Goal: Transaction & Acquisition: Obtain resource

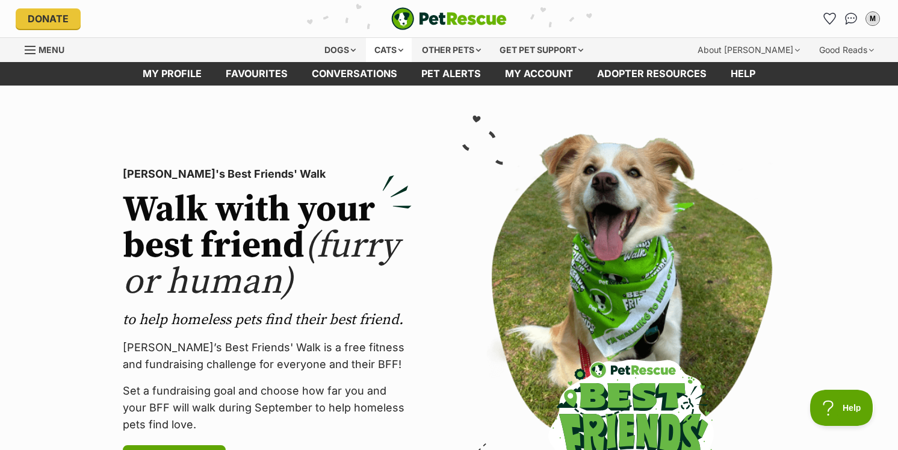
click at [390, 50] on div "Cats" at bounding box center [389, 50] width 46 height 24
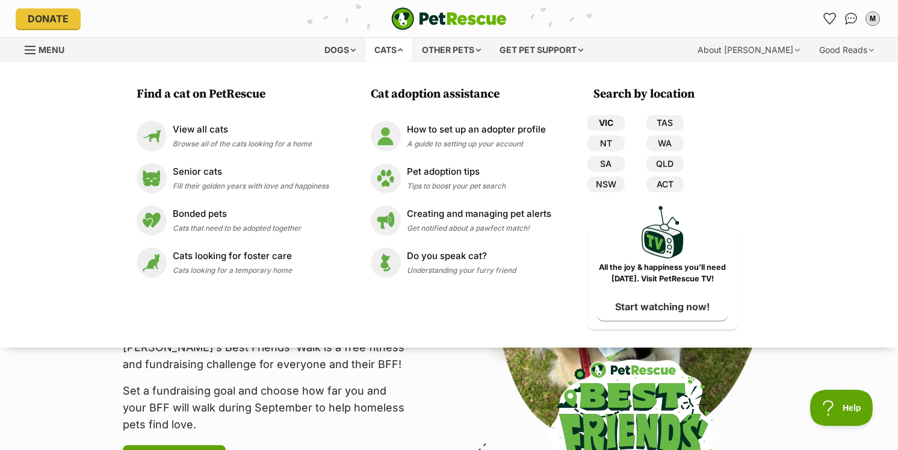
click at [615, 123] on link "VIC" at bounding box center [606, 123] width 37 height 16
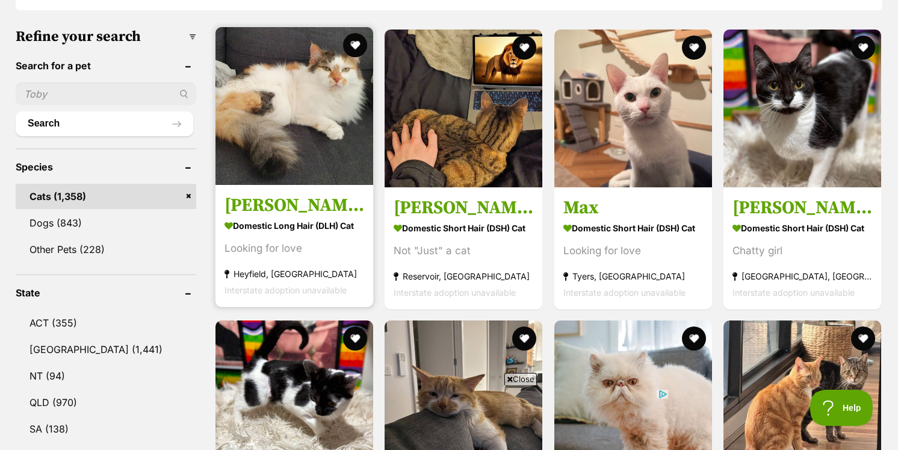
click at [295, 149] on img at bounding box center [295, 106] width 158 height 158
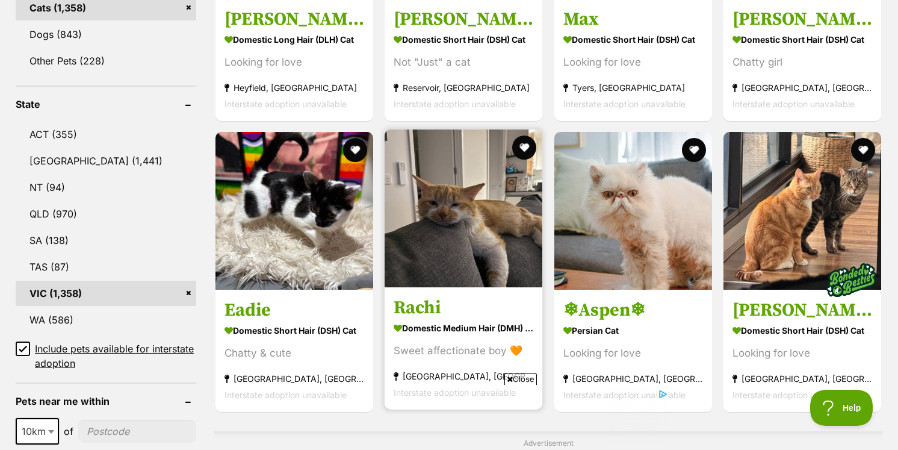
click at [420, 187] on img at bounding box center [464, 208] width 158 height 158
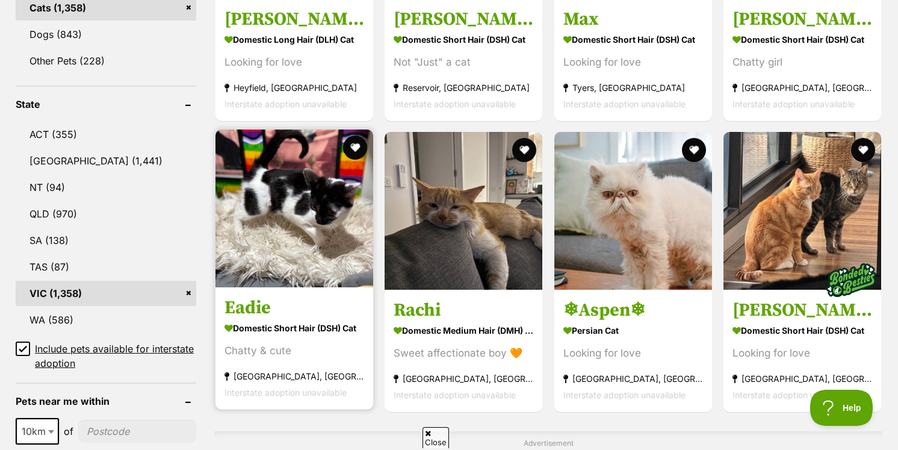
click at [293, 210] on img at bounding box center [295, 208] width 158 height 158
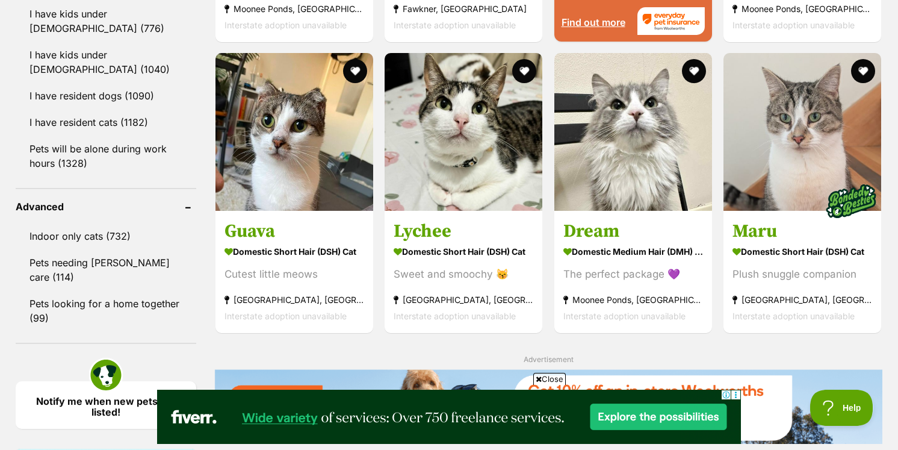
scroll to position [1435, 0]
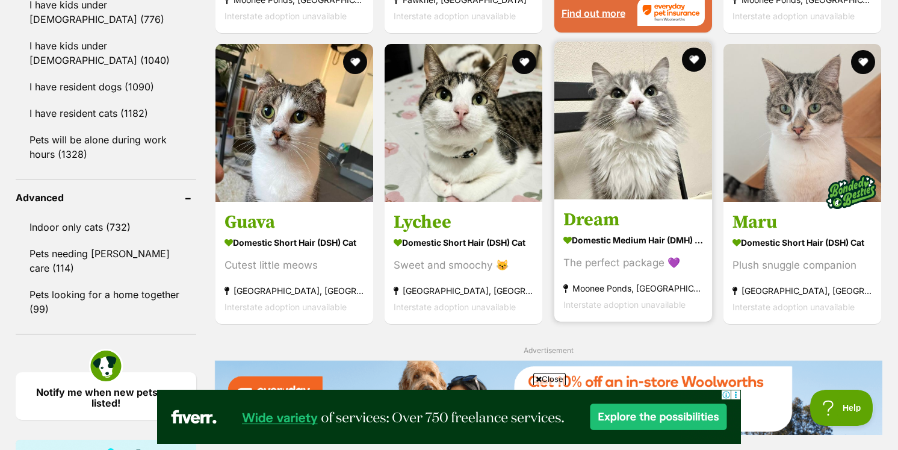
click at [640, 134] on img at bounding box center [634, 121] width 158 height 158
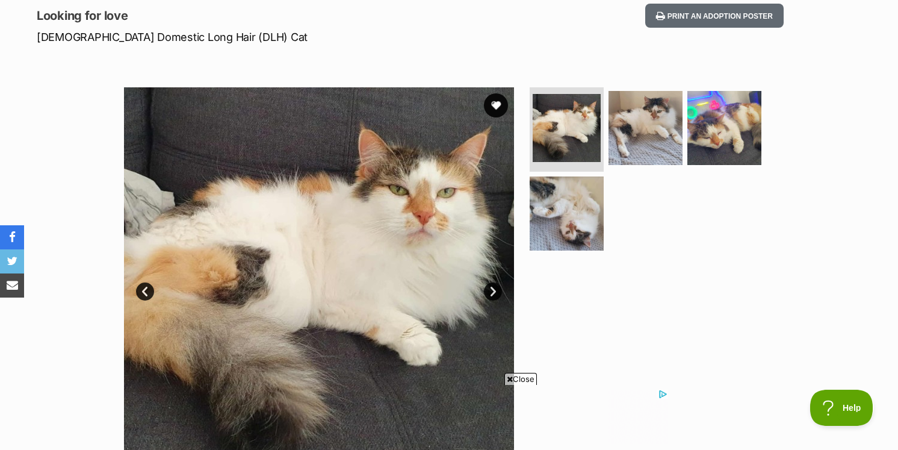
scroll to position [170, 0]
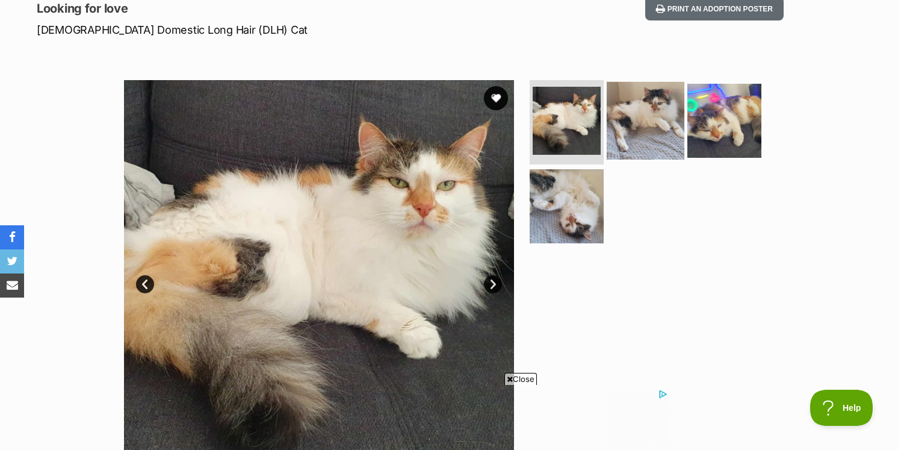
click at [629, 123] on img at bounding box center [646, 121] width 78 height 78
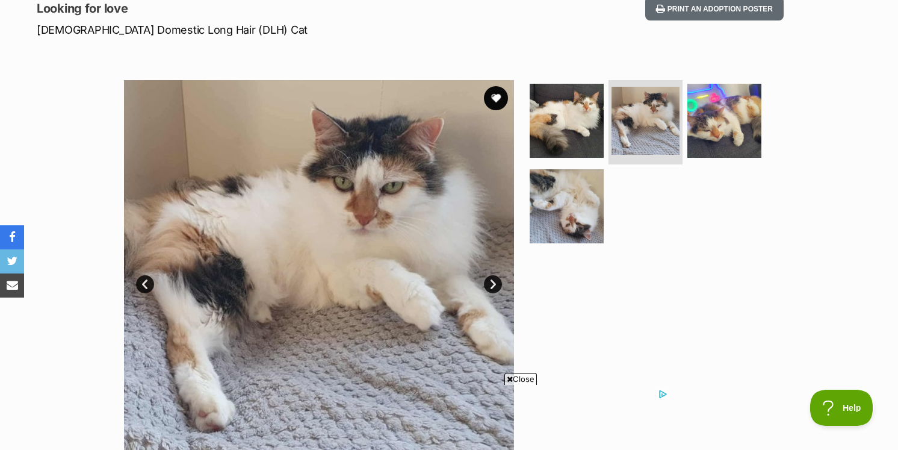
scroll to position [0, 0]
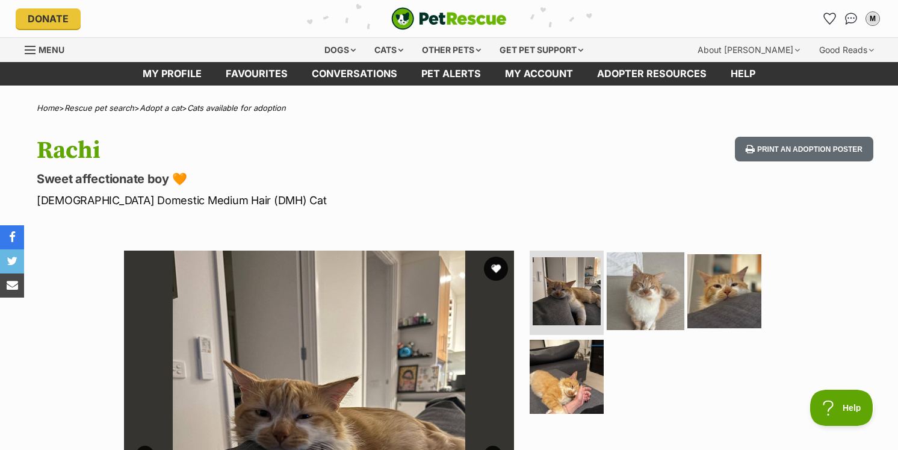
click at [653, 284] on img at bounding box center [646, 291] width 78 height 78
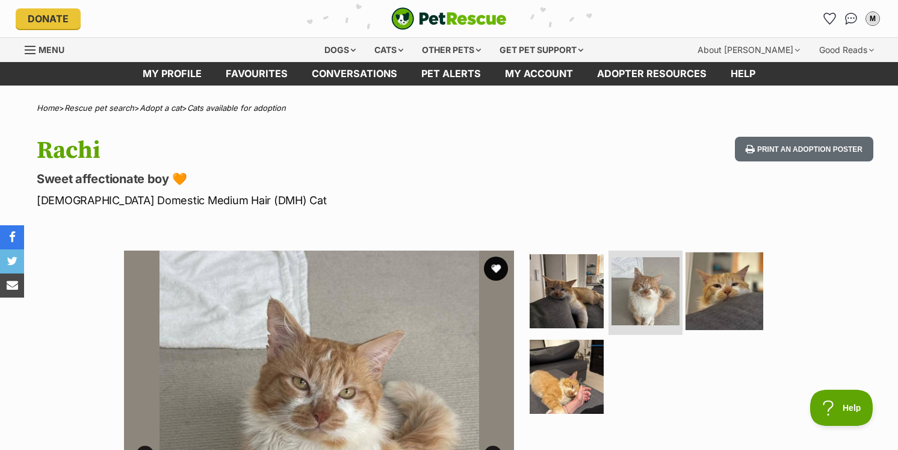
click at [689, 296] on img at bounding box center [725, 291] width 78 height 78
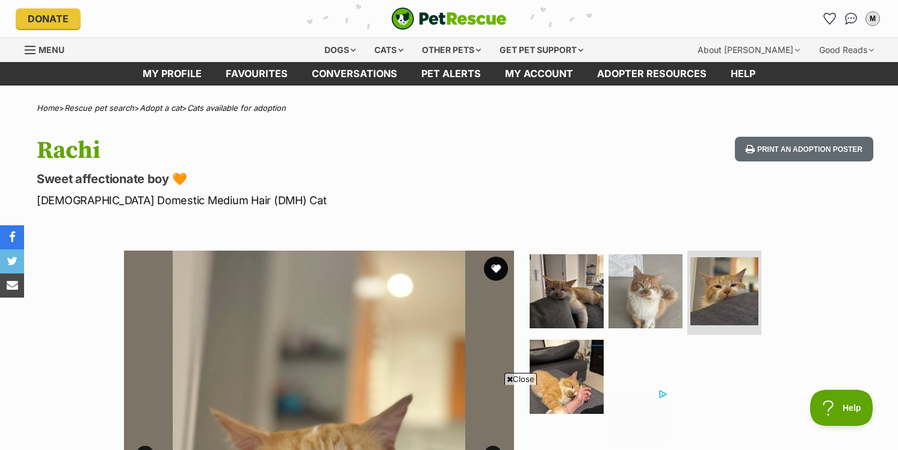
scroll to position [225, 0]
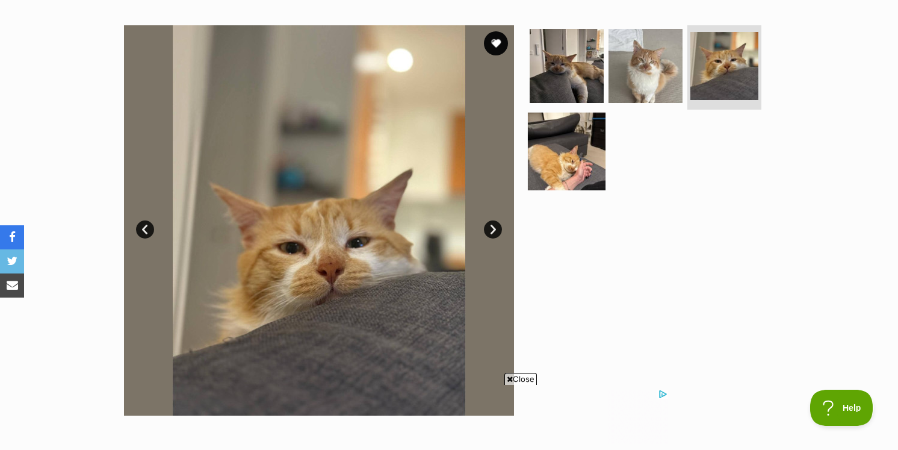
click at [546, 161] on img at bounding box center [567, 151] width 78 height 78
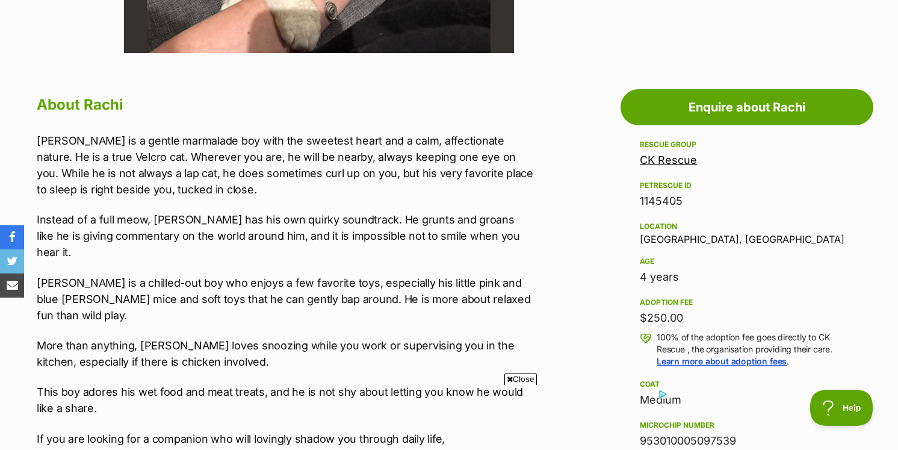
scroll to position [0, 0]
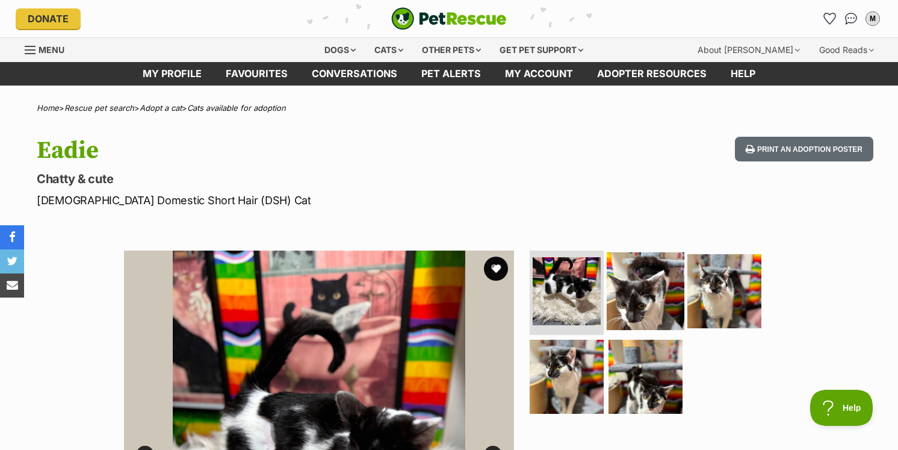
click at [639, 298] on img at bounding box center [646, 291] width 78 height 78
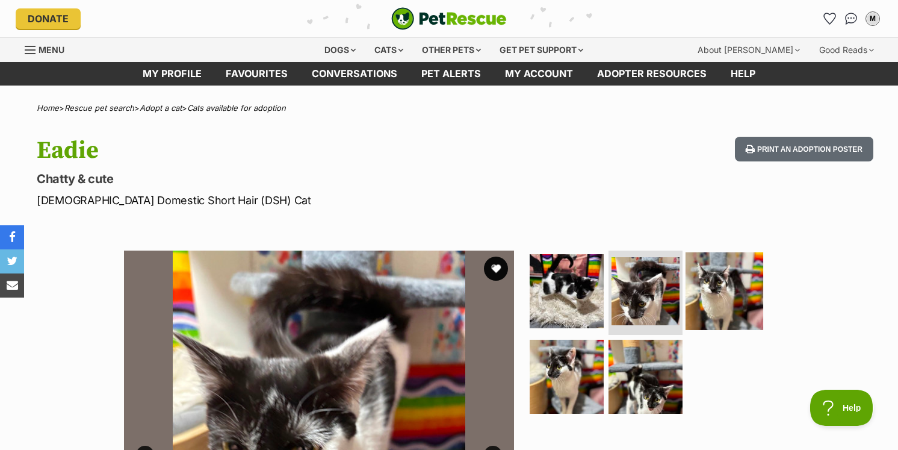
click at [688, 288] on img at bounding box center [725, 291] width 78 height 78
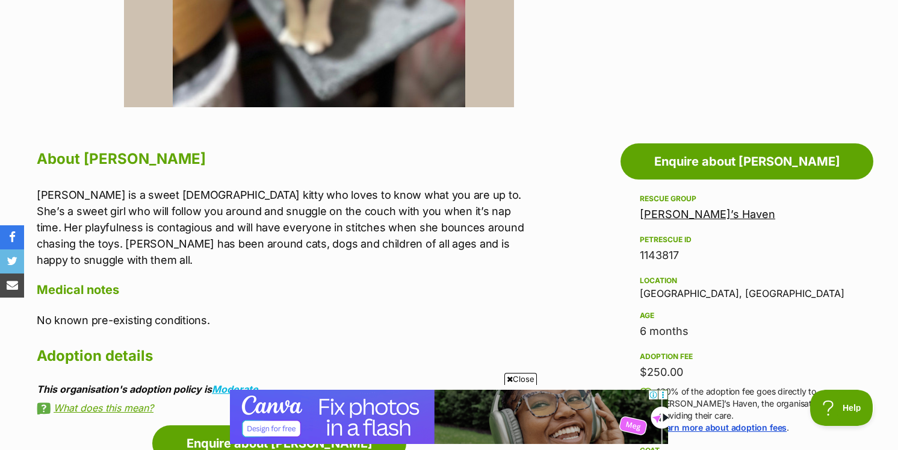
scroll to position [551, 0]
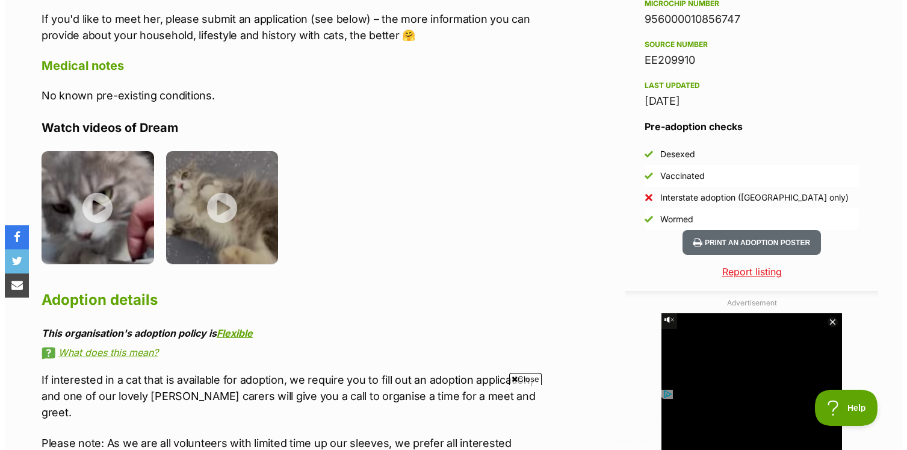
scroll to position [1051, 0]
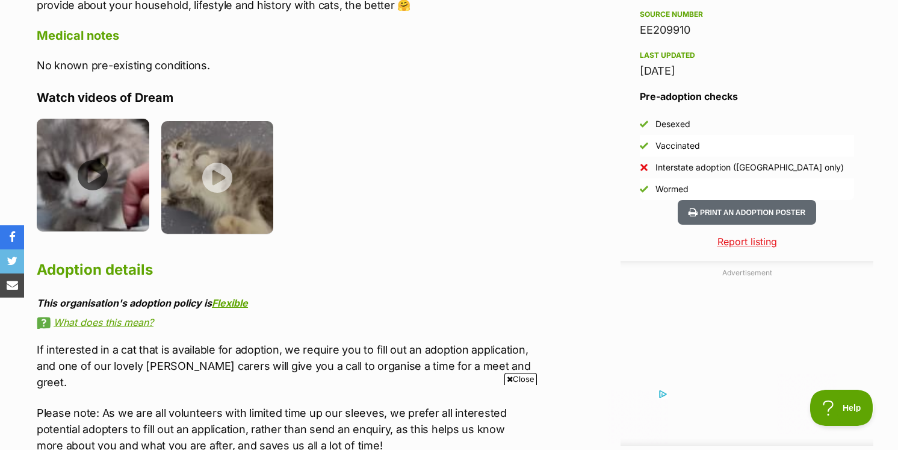
click at [96, 195] on img at bounding box center [93, 175] width 113 height 113
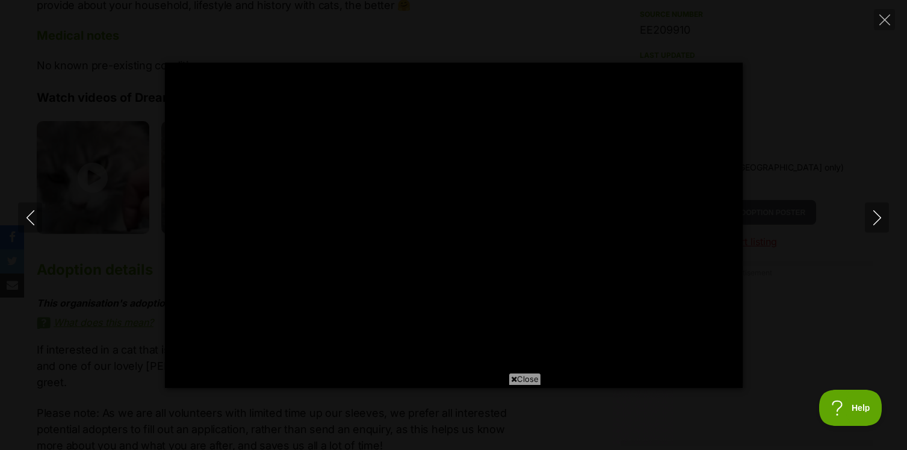
scroll to position [0, 0]
click at [105, 347] on div "Pause Play % buffered 00:00 -00:03 Unmute Mute Disable captions Enable captions…" at bounding box center [453, 225] width 907 height 325
type input "77.44"
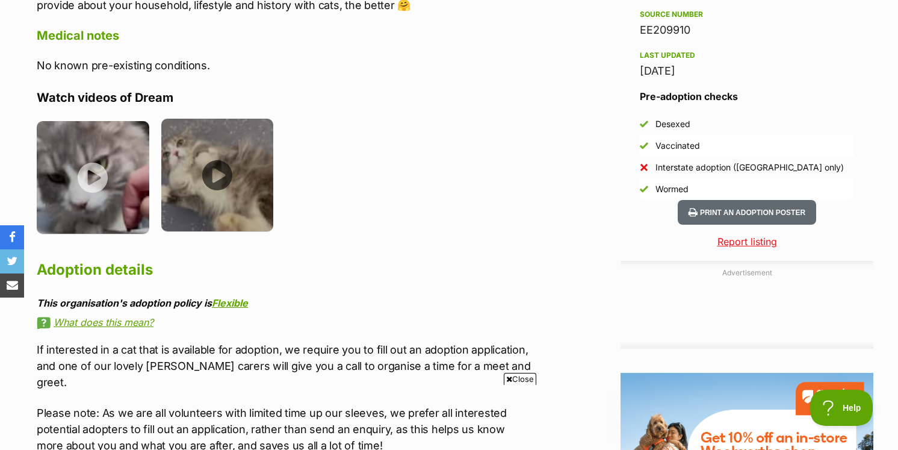
click at [216, 185] on img at bounding box center [217, 175] width 113 height 113
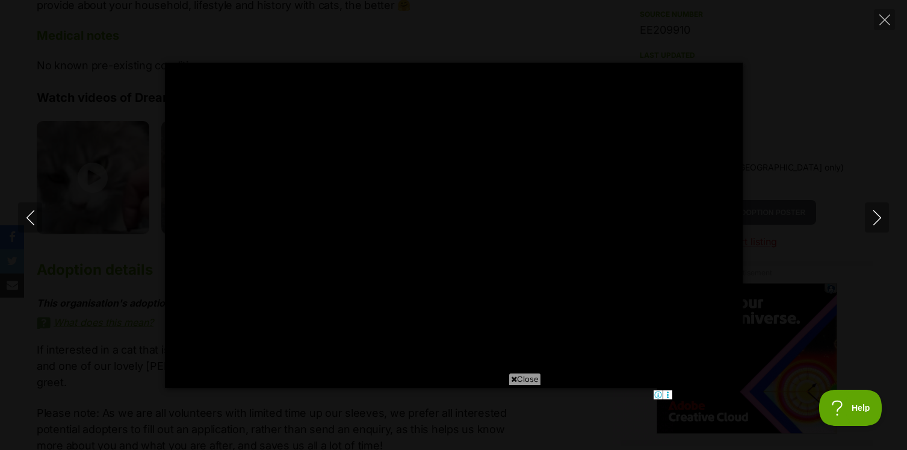
type input "34.11"
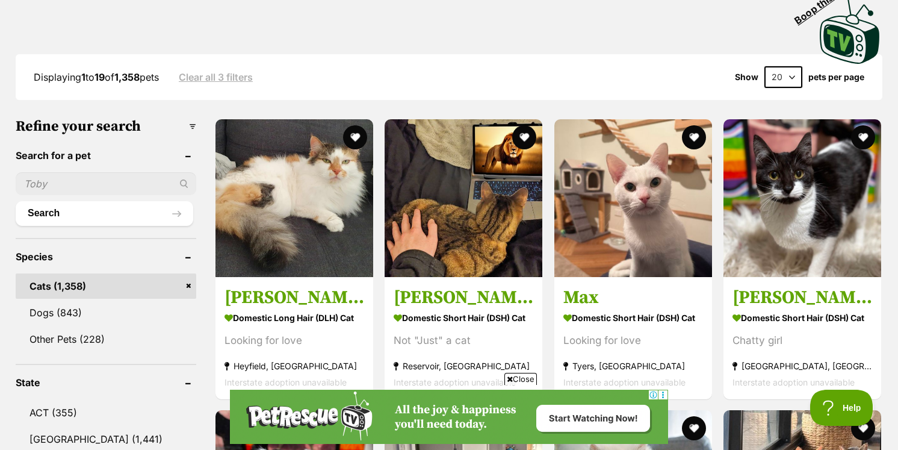
scroll to position [252, 0]
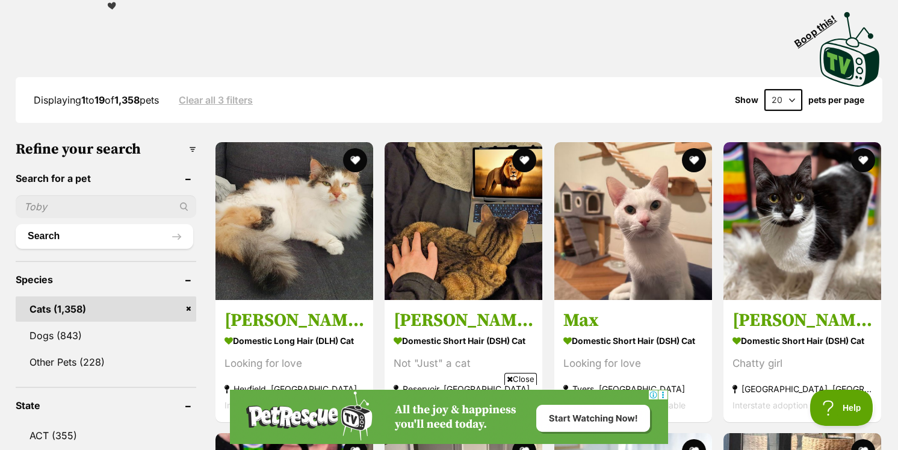
click at [106, 195] on input "text" at bounding box center [106, 206] width 181 height 23
type input "groove"
click at [104, 232] on button "Search" at bounding box center [105, 236] width 178 height 24
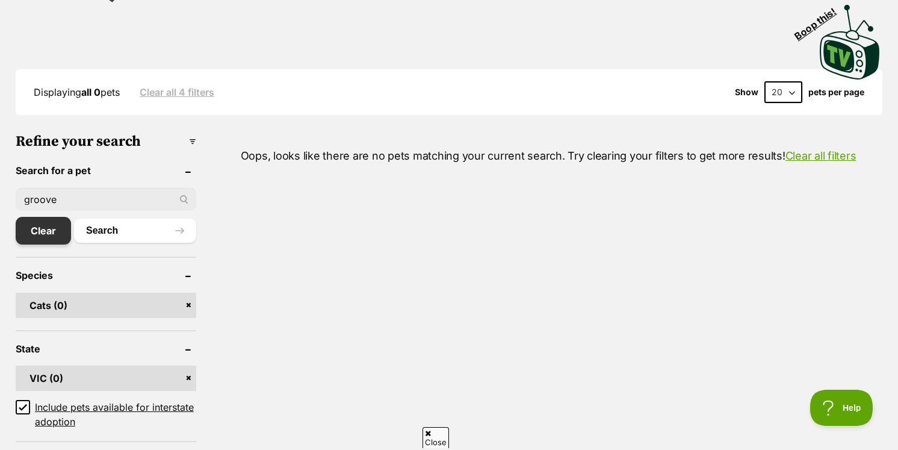
click at [43, 232] on link "Clear" at bounding box center [43, 231] width 55 height 28
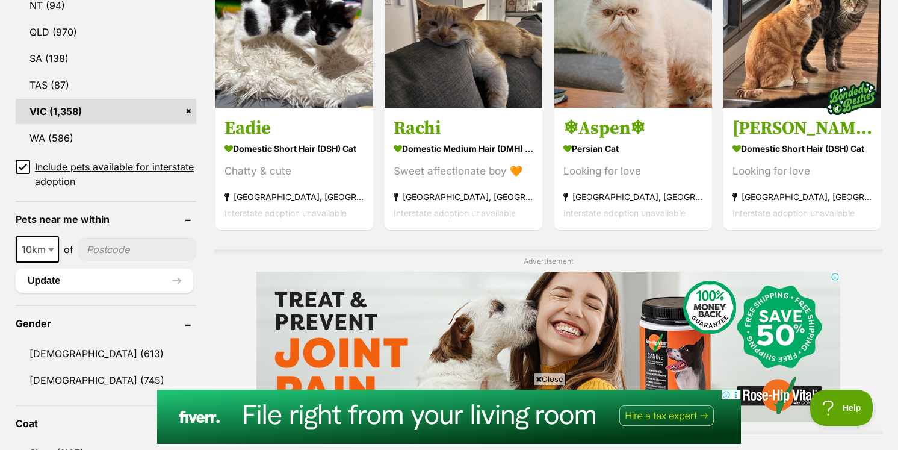
scroll to position [739, 0]
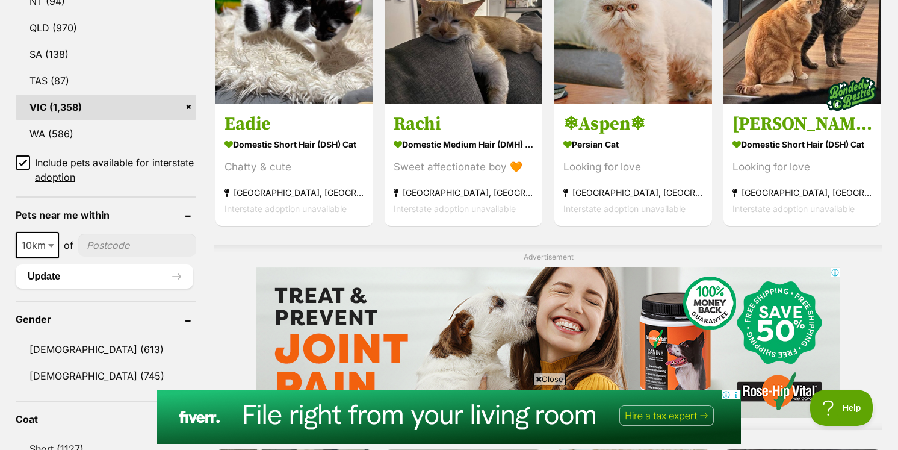
click at [31, 250] on span "10km" at bounding box center [37, 245] width 43 height 26
select select "50"
click at [34, 282] on button "Update" at bounding box center [105, 276] width 178 height 24
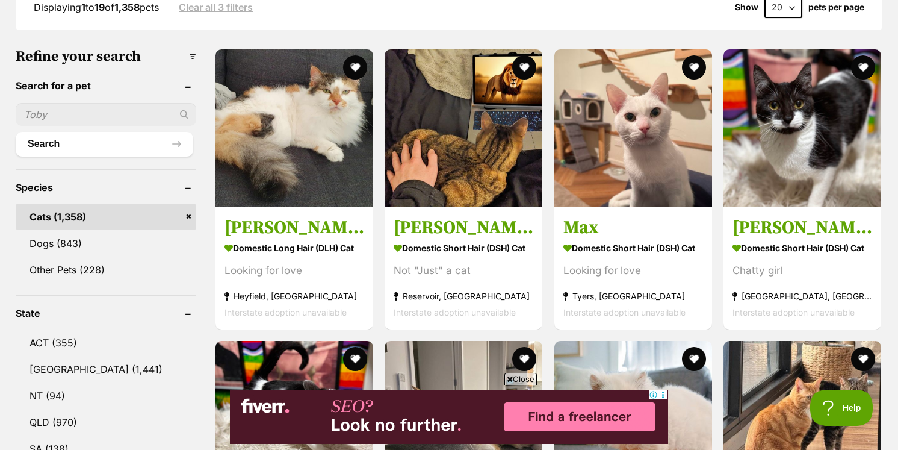
scroll to position [402, 0]
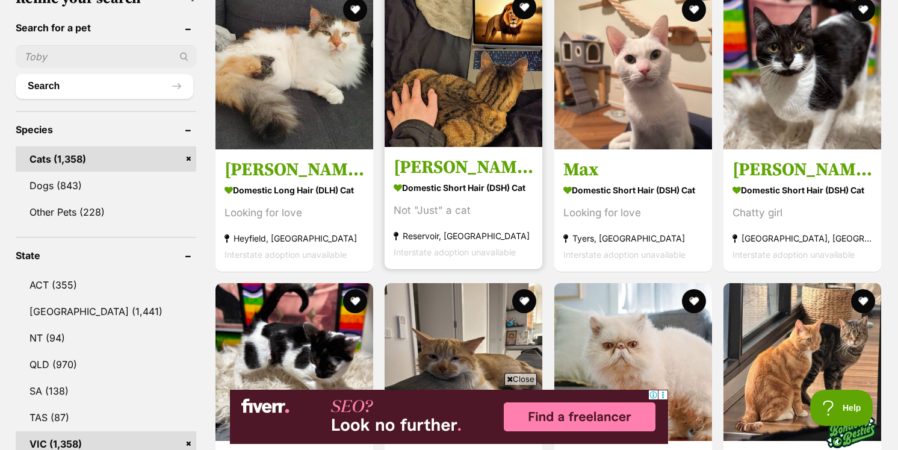
click at [497, 75] on img at bounding box center [464, 68] width 158 height 158
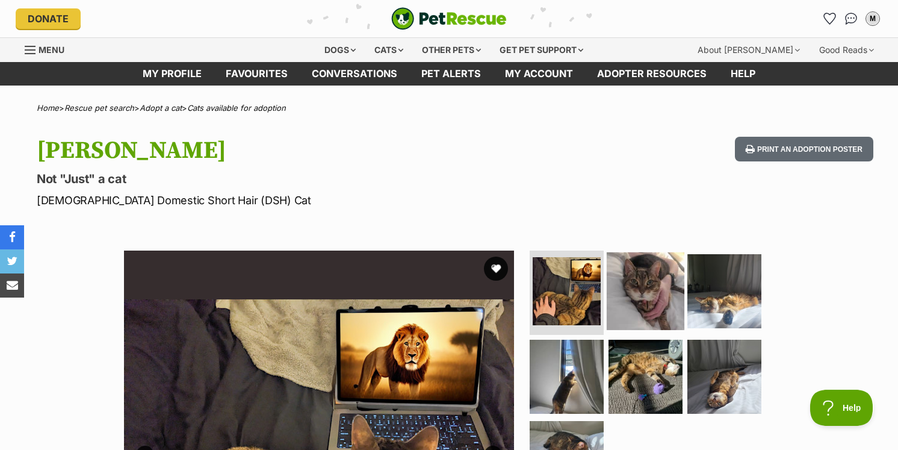
click at [639, 272] on img at bounding box center [646, 291] width 78 height 78
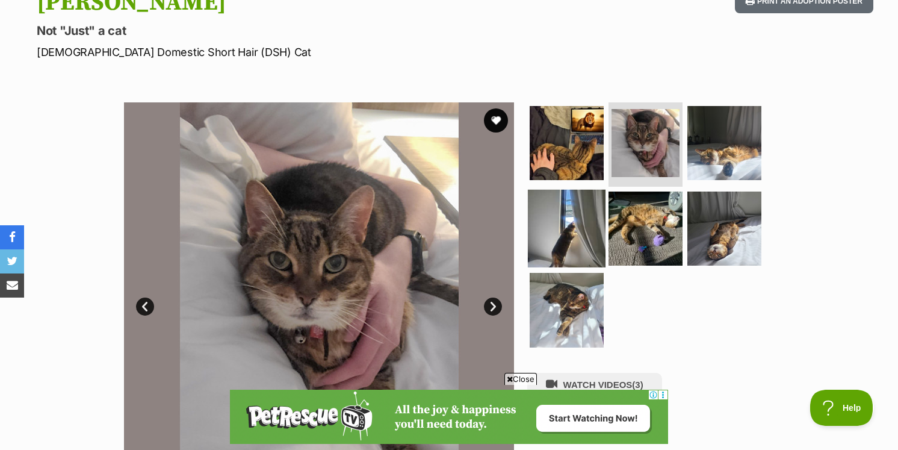
click at [589, 244] on img at bounding box center [567, 228] width 78 height 78
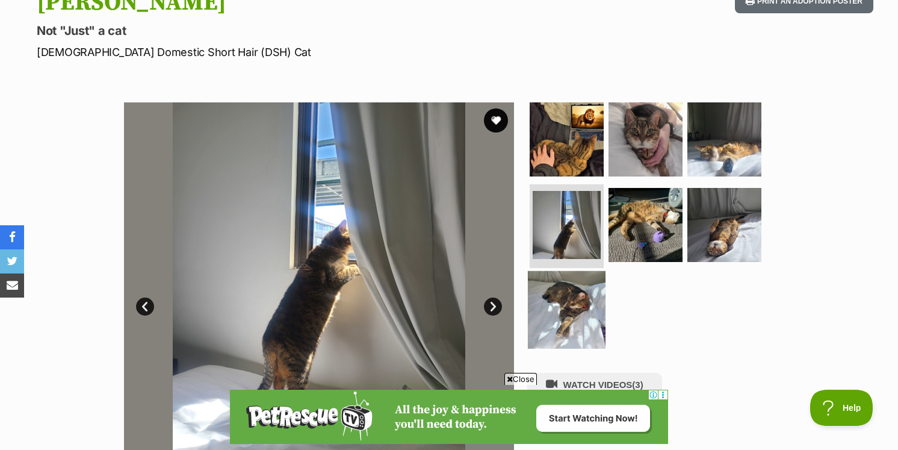
click at [570, 284] on img at bounding box center [567, 310] width 78 height 78
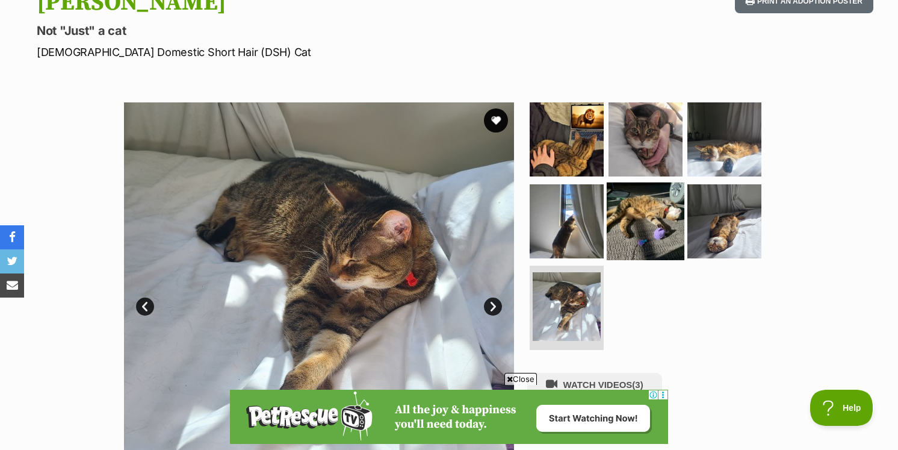
click at [638, 217] on img at bounding box center [646, 221] width 78 height 78
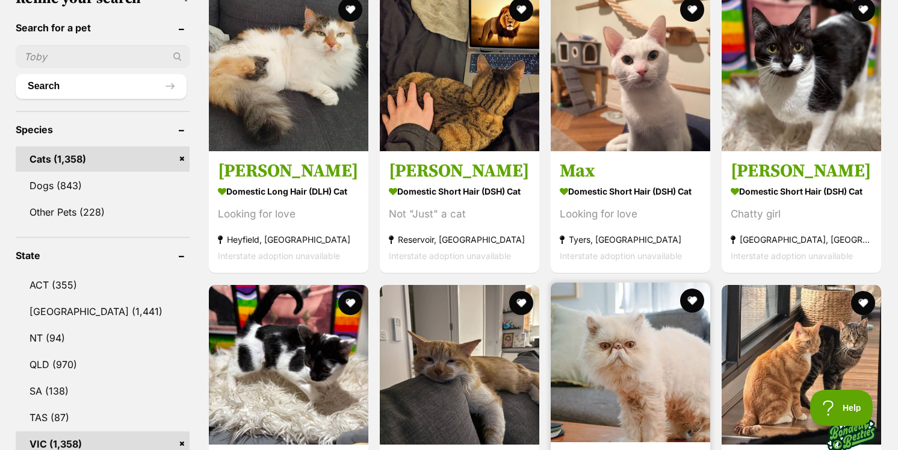
click at [635, 342] on img at bounding box center [631, 362] width 160 height 160
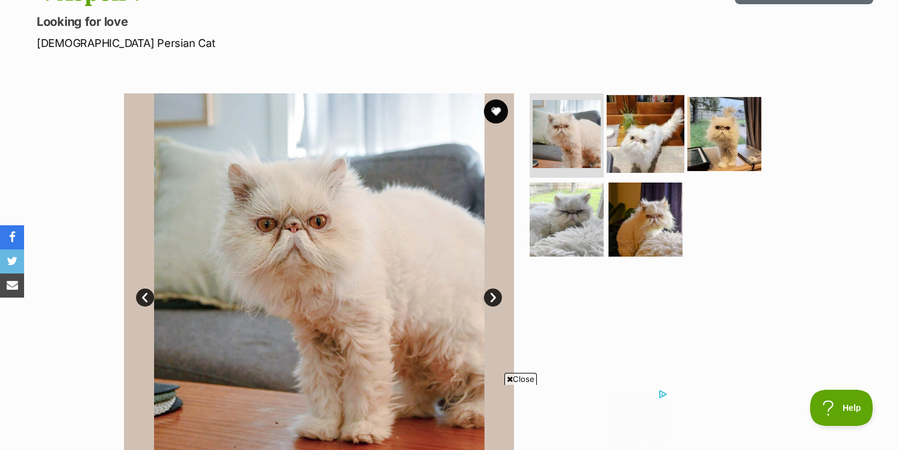
click at [637, 146] on img at bounding box center [646, 134] width 78 height 78
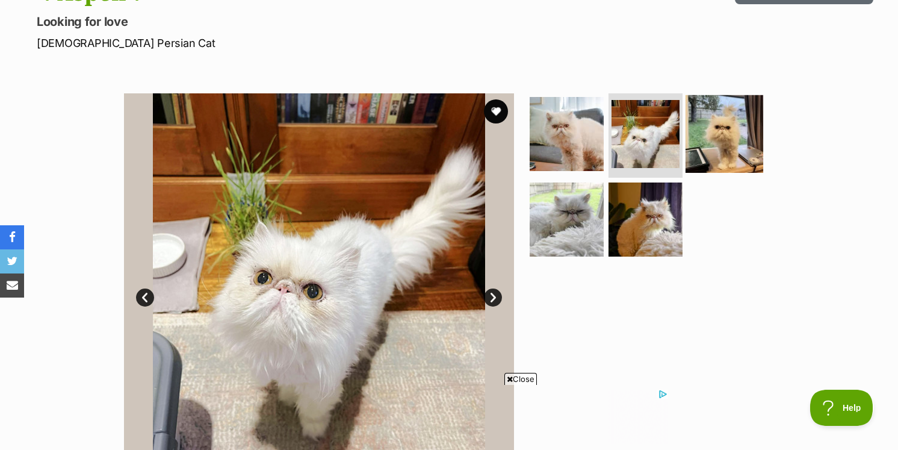
click at [730, 126] on img at bounding box center [725, 134] width 78 height 78
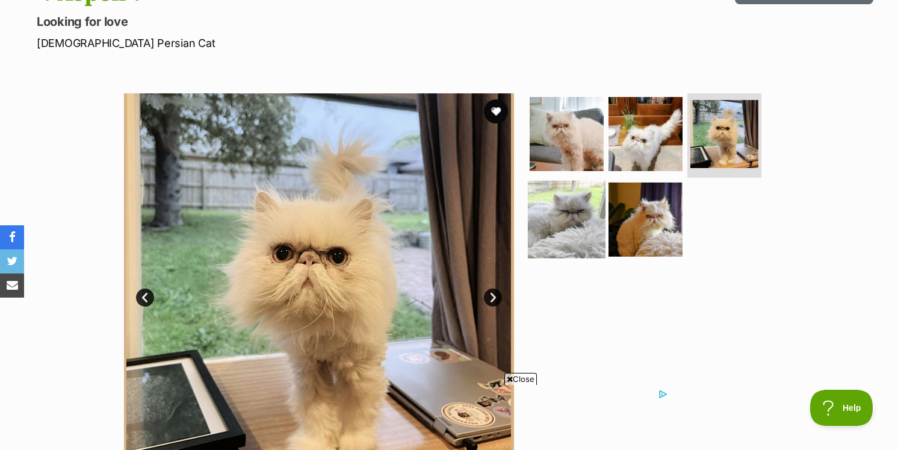
click at [600, 208] on img at bounding box center [567, 219] width 78 height 78
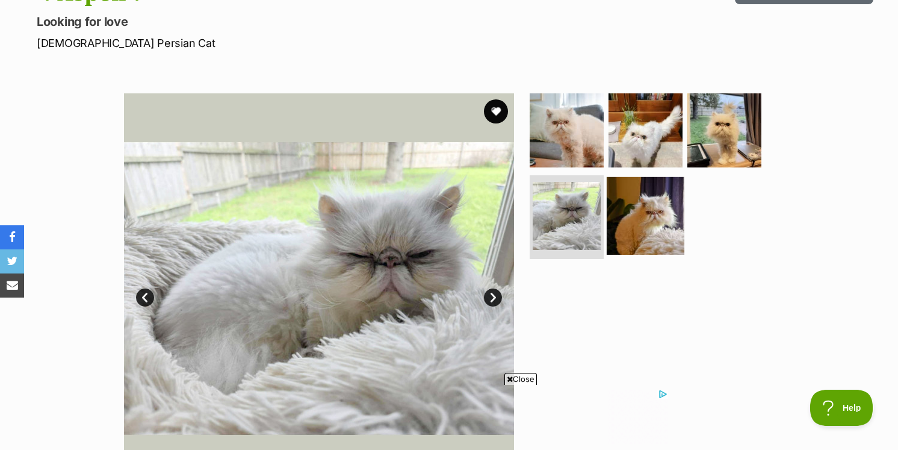
click at [659, 202] on img at bounding box center [646, 215] width 78 height 78
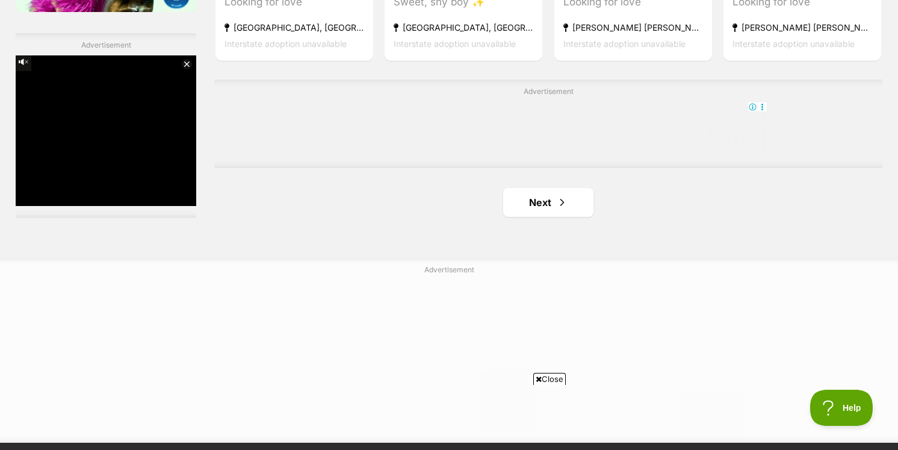
scroll to position [2131, 0]
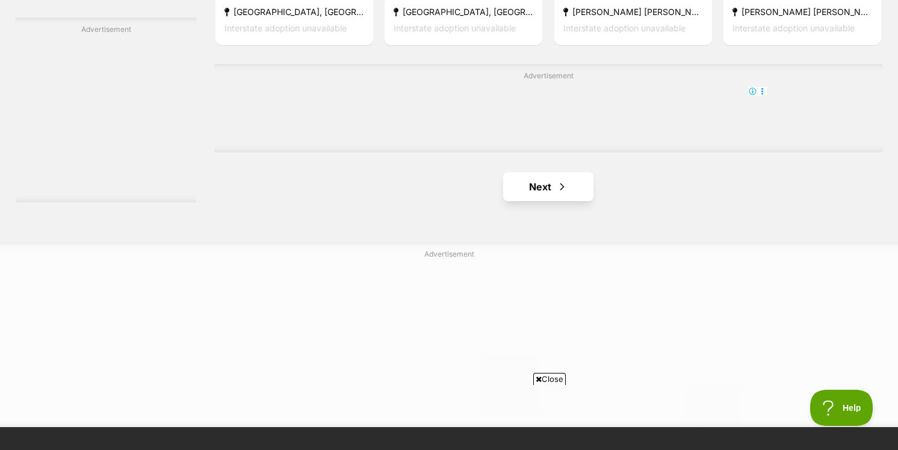
click at [562, 172] on link "Next" at bounding box center [548, 186] width 90 height 29
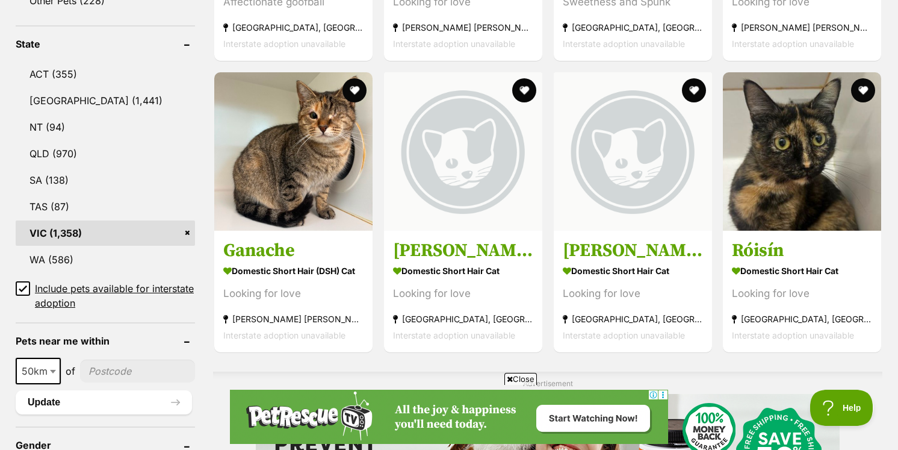
scroll to position [617, 0]
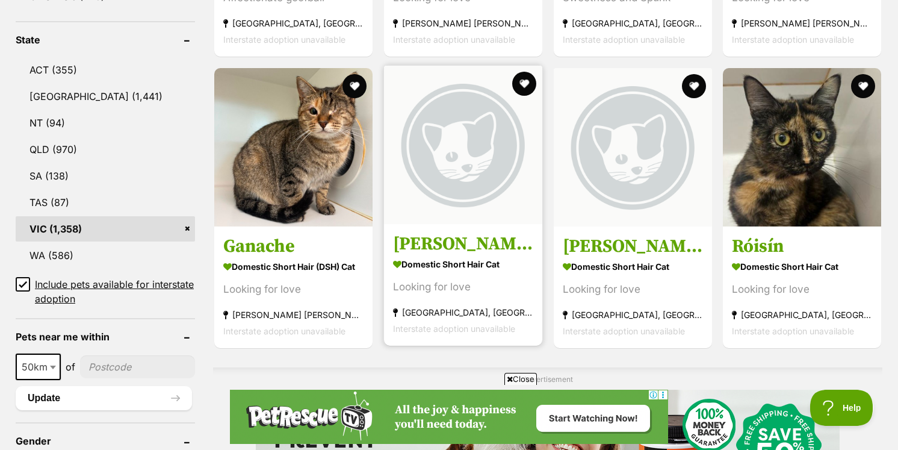
click at [471, 161] on img at bounding box center [463, 145] width 158 height 158
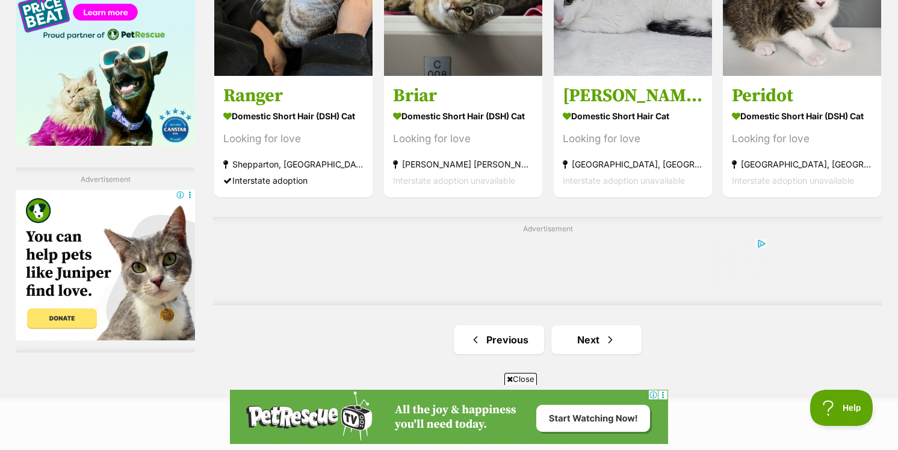
scroll to position [1993, 0]
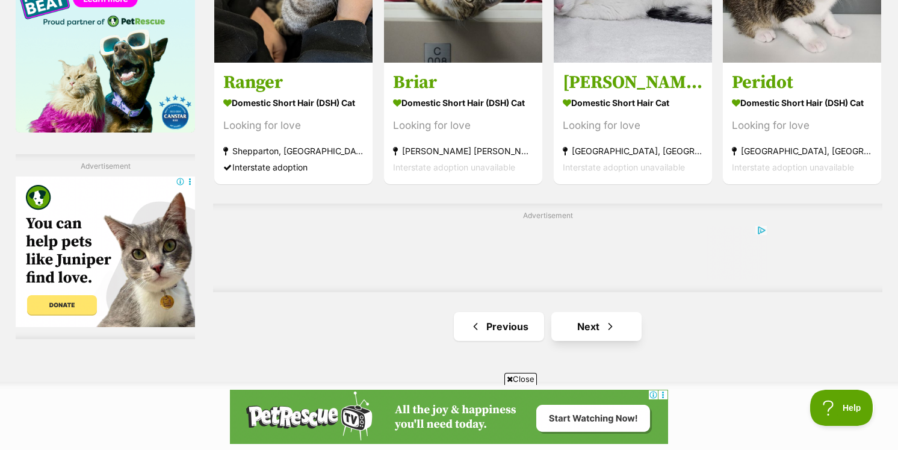
click at [623, 318] on link "Next" at bounding box center [597, 326] width 90 height 29
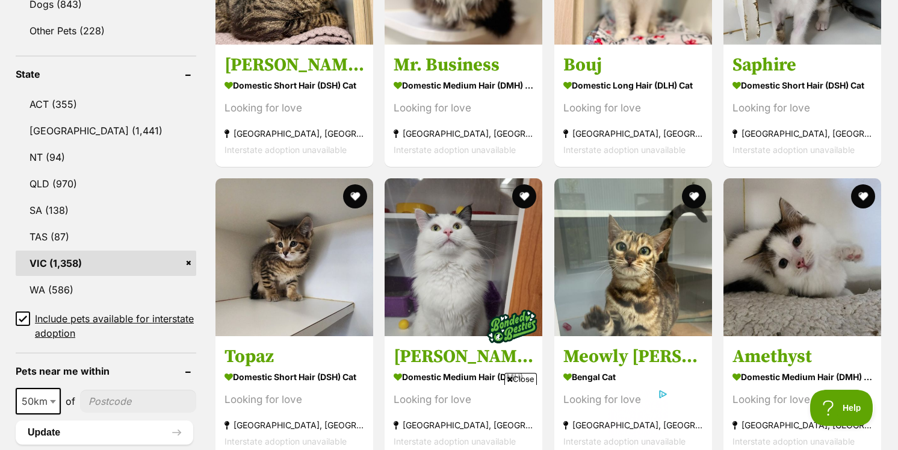
scroll to position [601, 0]
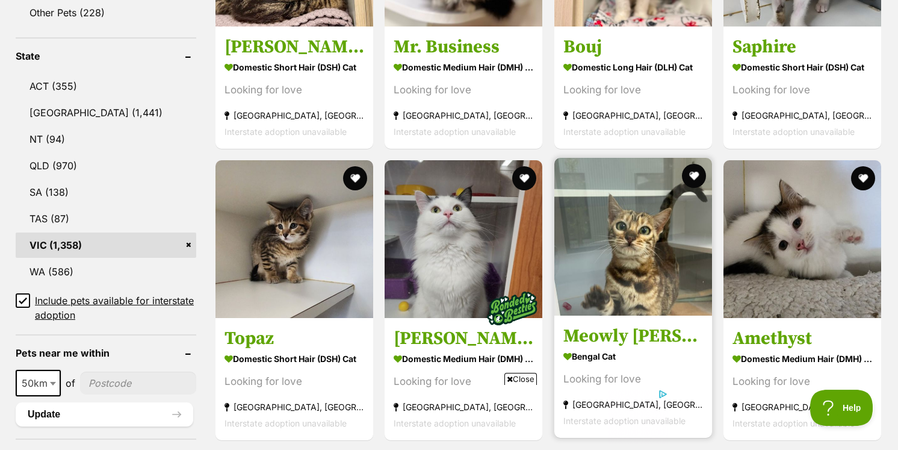
click at [648, 191] on img at bounding box center [634, 237] width 158 height 158
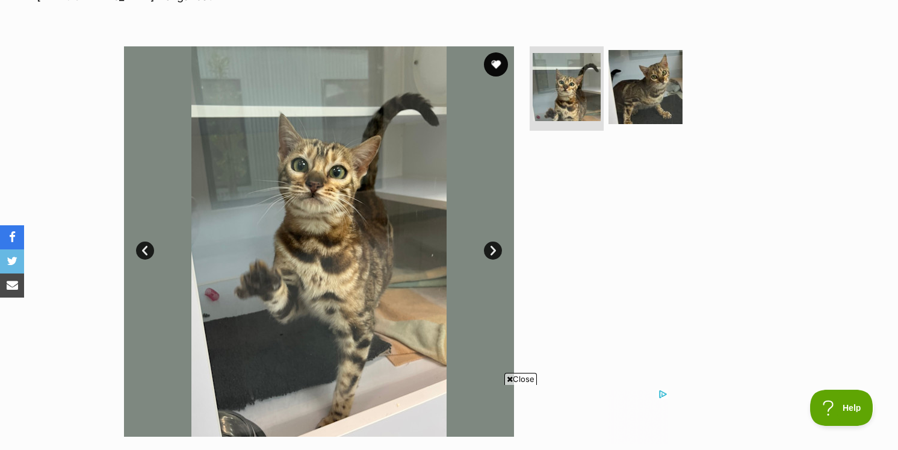
scroll to position [155, 0]
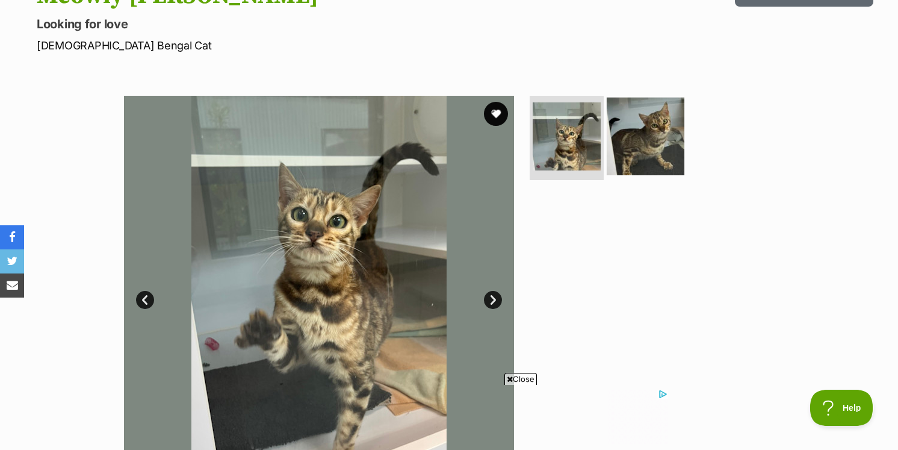
click at [615, 128] on img at bounding box center [646, 137] width 78 height 78
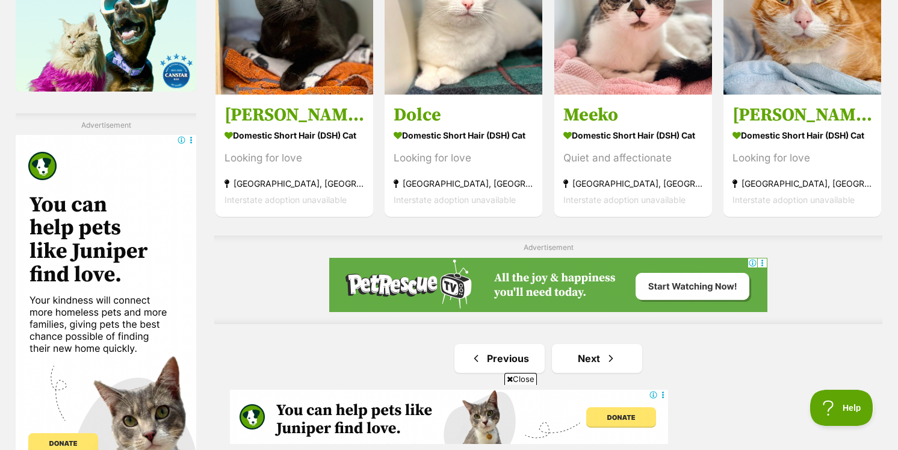
scroll to position [2062, 0]
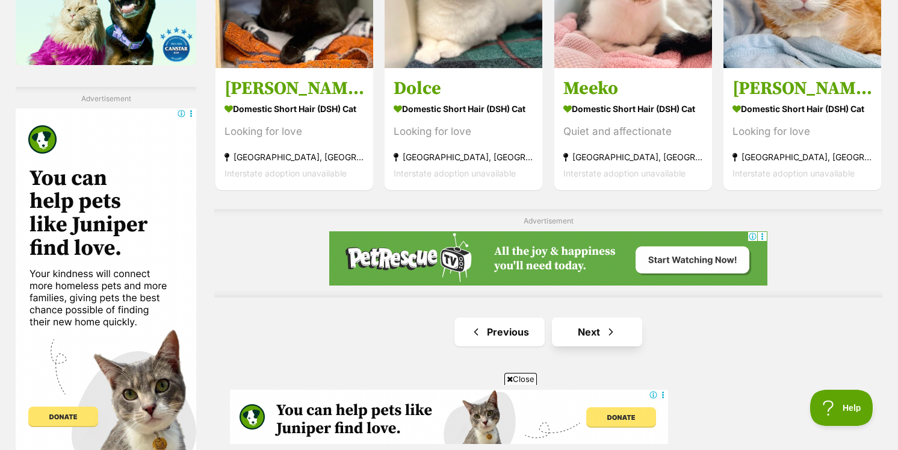
click at [636, 323] on link "Next" at bounding box center [597, 331] width 90 height 29
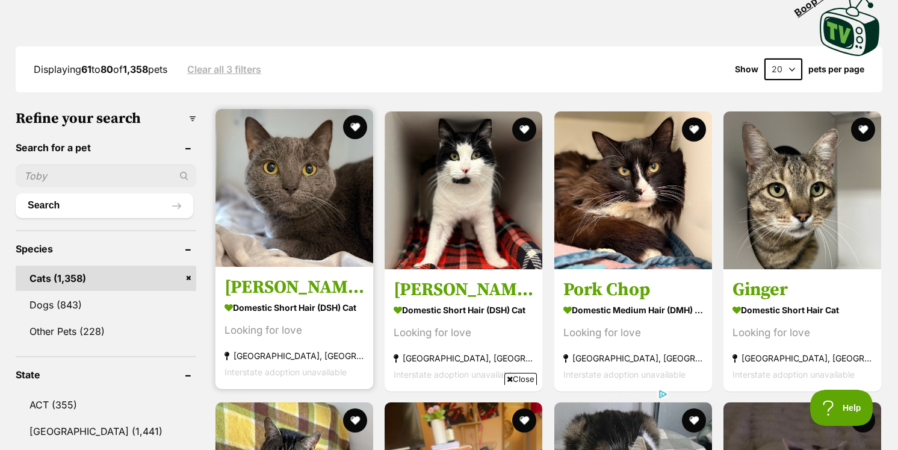
click at [328, 208] on img at bounding box center [295, 188] width 158 height 158
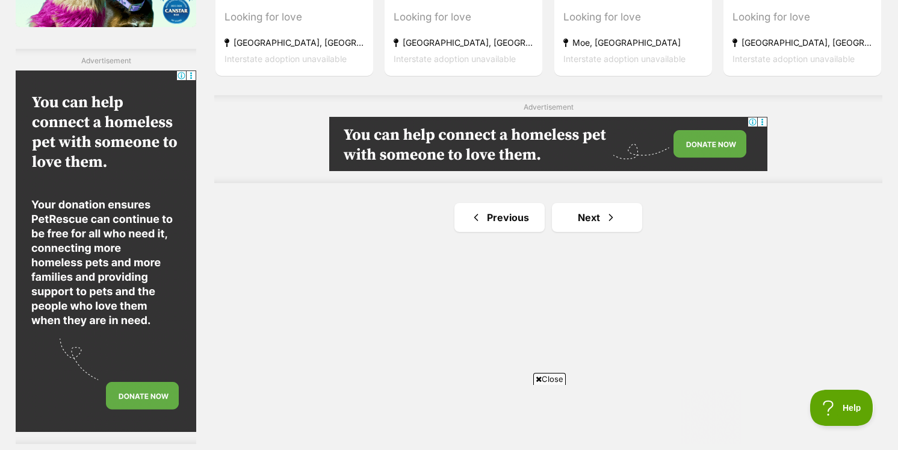
scroll to position [2208, 0]
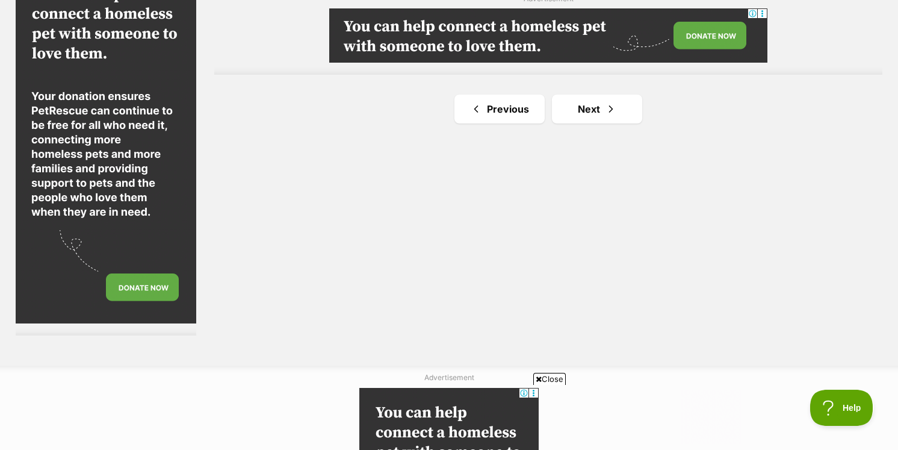
click at [614, 102] on span "Next page" at bounding box center [611, 109] width 12 height 14
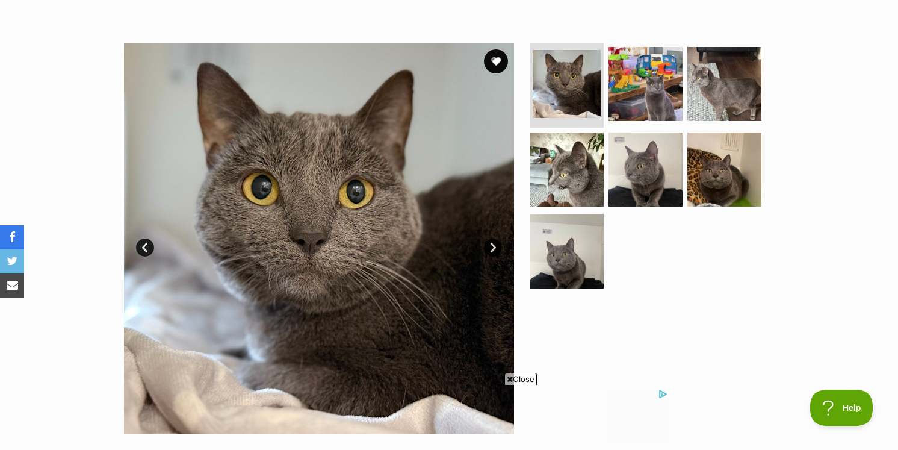
scroll to position [211, 0]
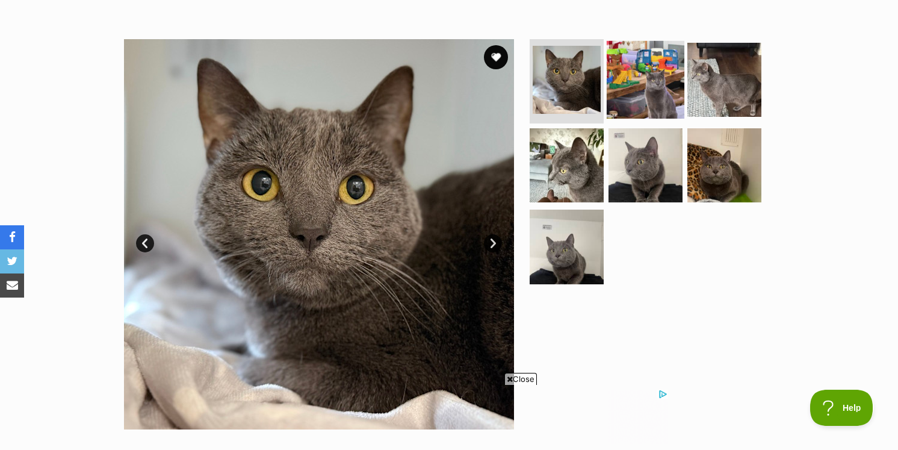
click at [651, 73] on img at bounding box center [646, 80] width 78 height 78
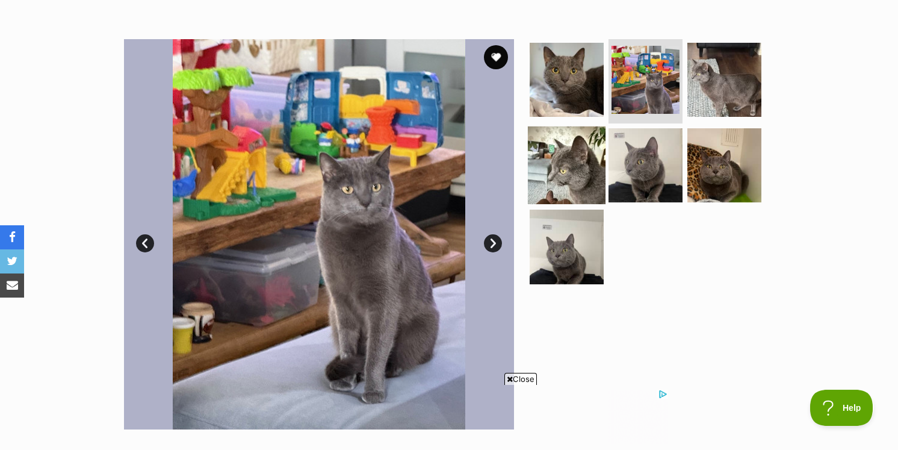
click at [589, 152] on img at bounding box center [567, 165] width 78 height 78
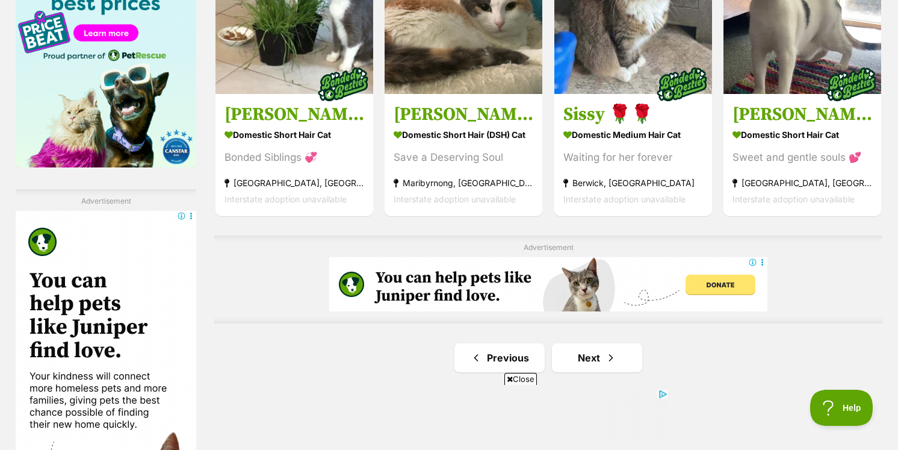
scroll to position [1965, 0]
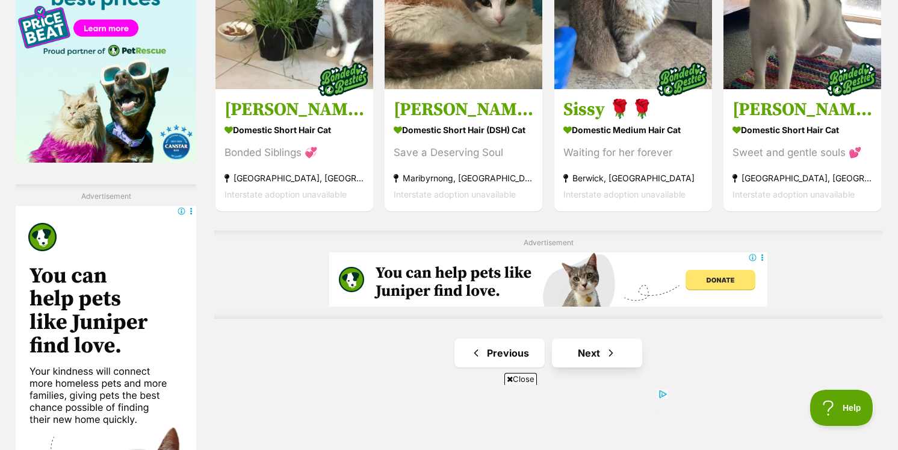
click at [606, 352] on span "Next page" at bounding box center [611, 353] width 12 height 14
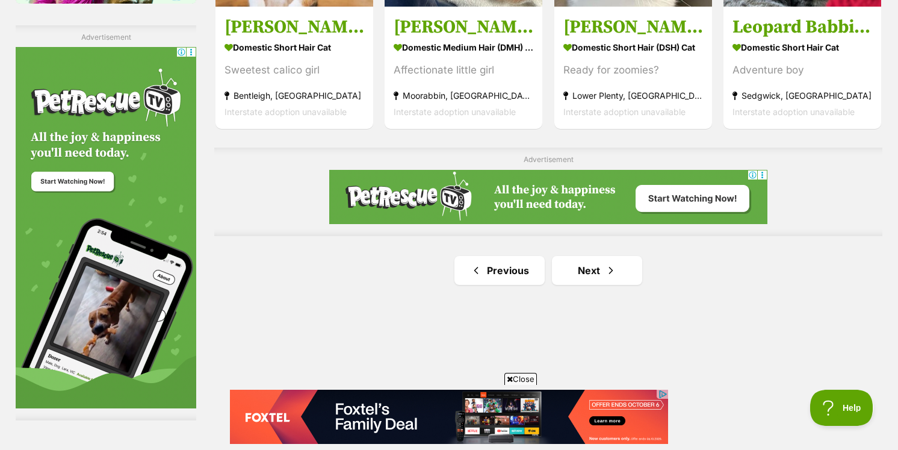
scroll to position [2128, 0]
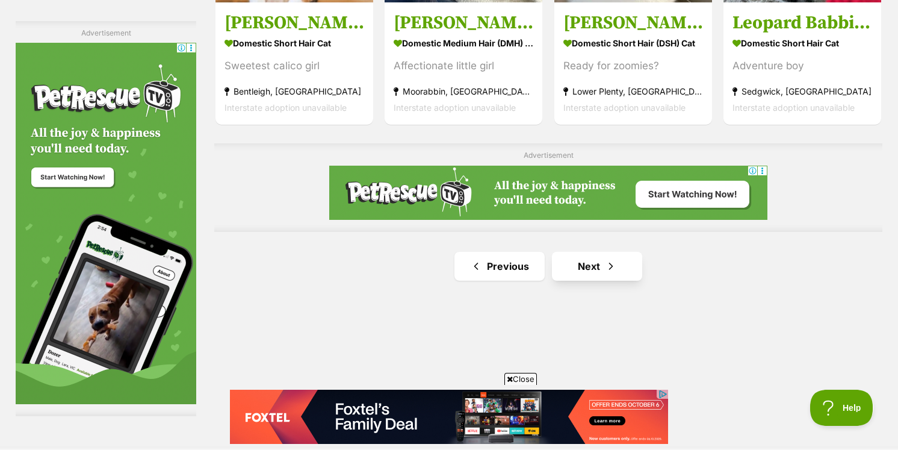
click at [584, 266] on link "Next" at bounding box center [597, 266] width 90 height 29
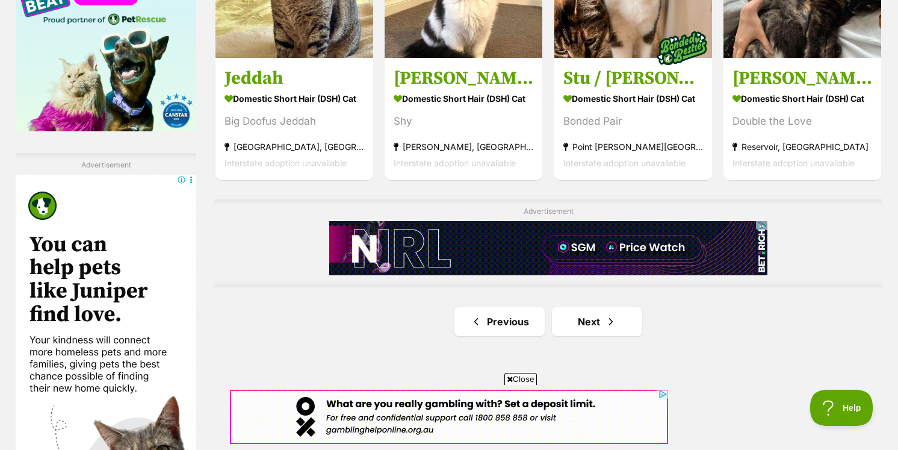
scroll to position [2028, 0]
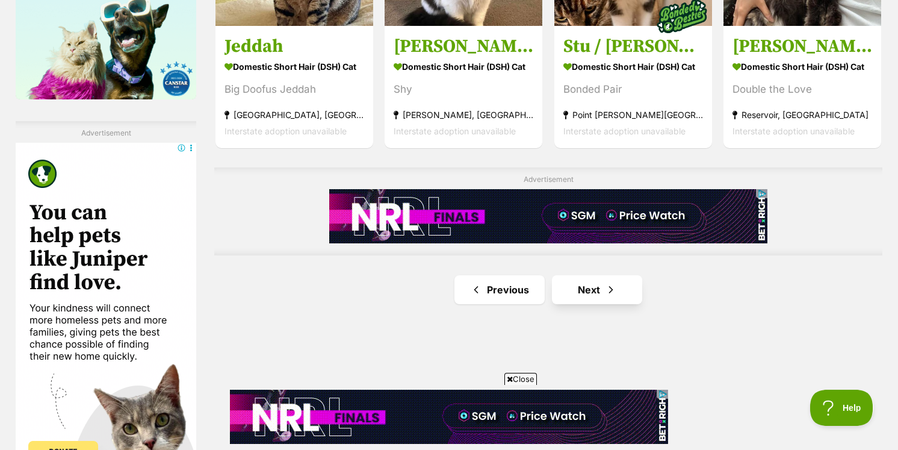
click at [562, 287] on link "Next" at bounding box center [597, 289] width 90 height 29
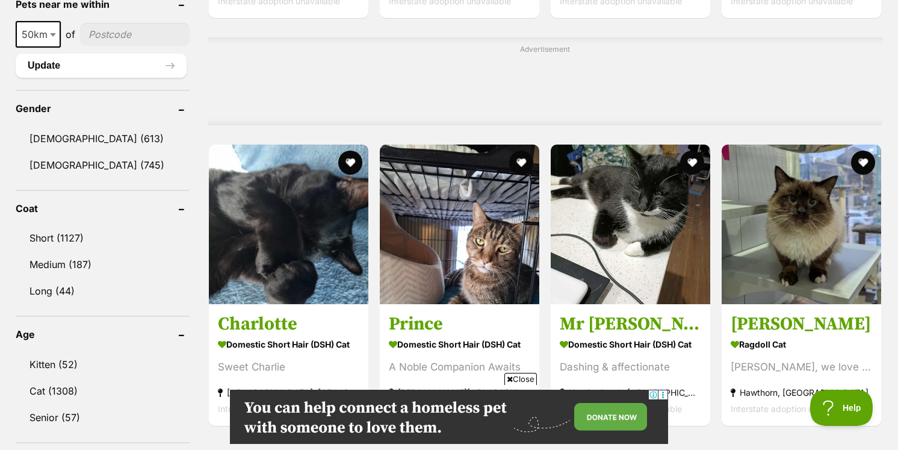
click at [889, 181] on div "Displaying 141 to 160 of 1,358 pets Clear all 3 filters Show 20 40 60 pets per …" at bounding box center [449, 342] width 885 height 1926
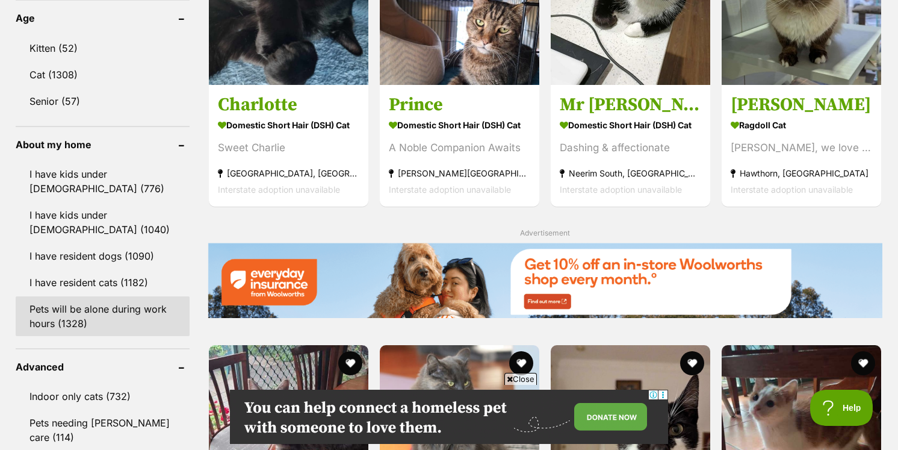
click at [76, 361] on header "Advanced" at bounding box center [103, 366] width 174 height 11
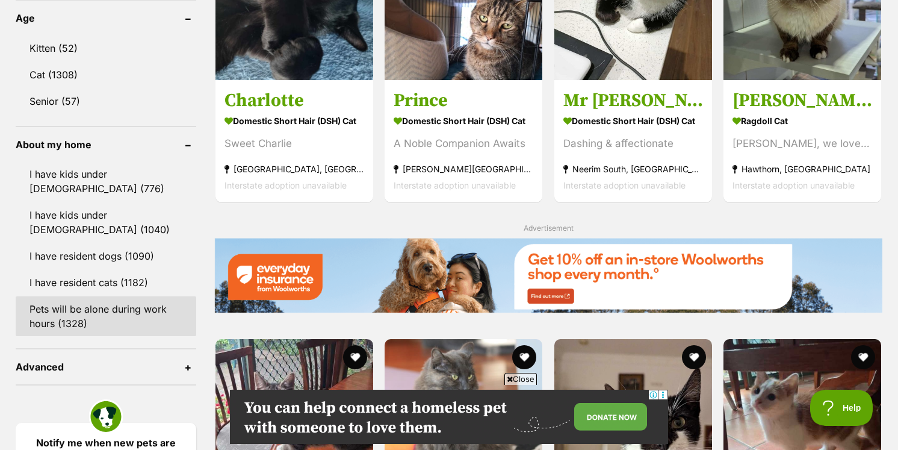
click at [88, 319] on link "Pets will be alone during work hours (1328)" at bounding box center [106, 316] width 181 height 40
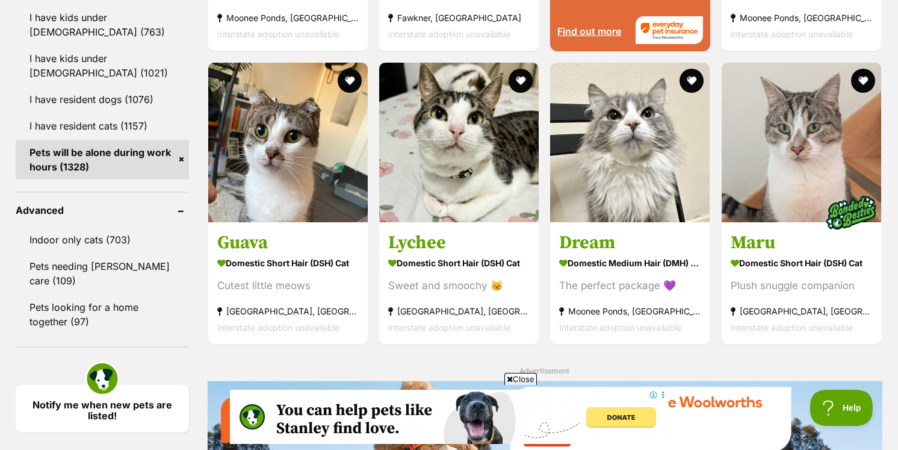
scroll to position [1427, 0]
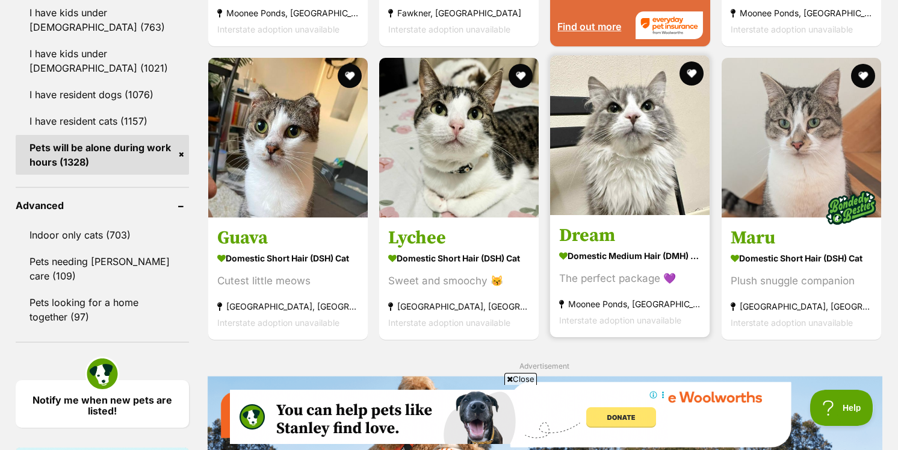
click at [615, 205] on img at bounding box center [630, 135] width 160 height 160
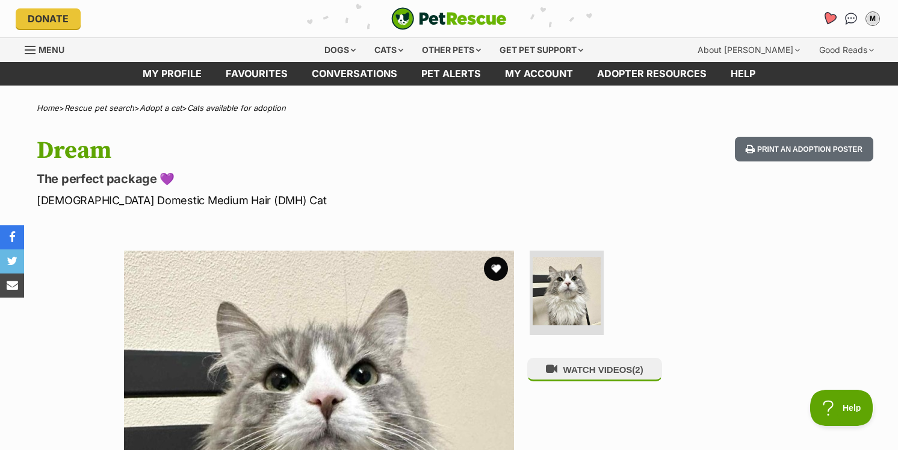
click at [831, 16] on icon "Favourites" at bounding box center [829, 18] width 14 height 14
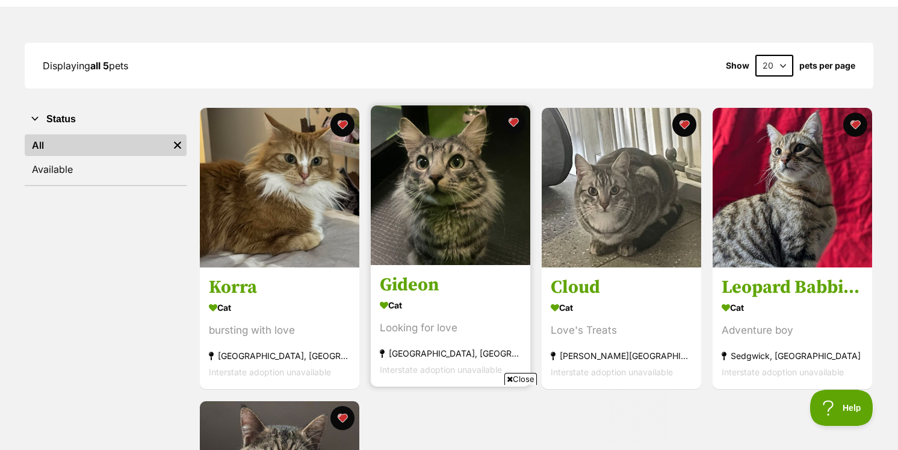
click at [453, 213] on img at bounding box center [451, 185] width 160 height 160
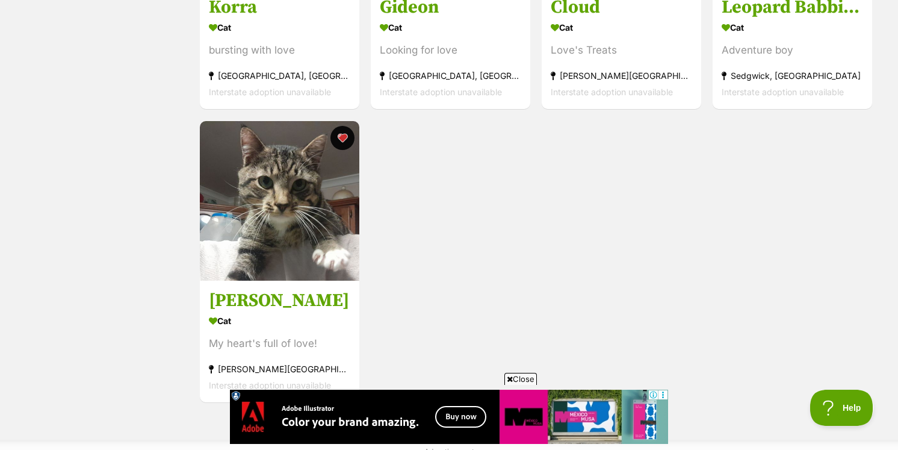
scroll to position [441, 0]
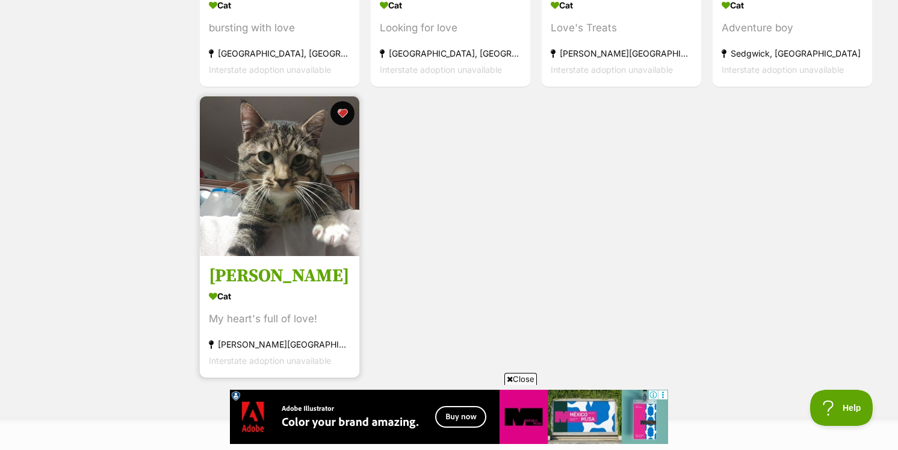
click at [269, 159] on img at bounding box center [280, 176] width 160 height 160
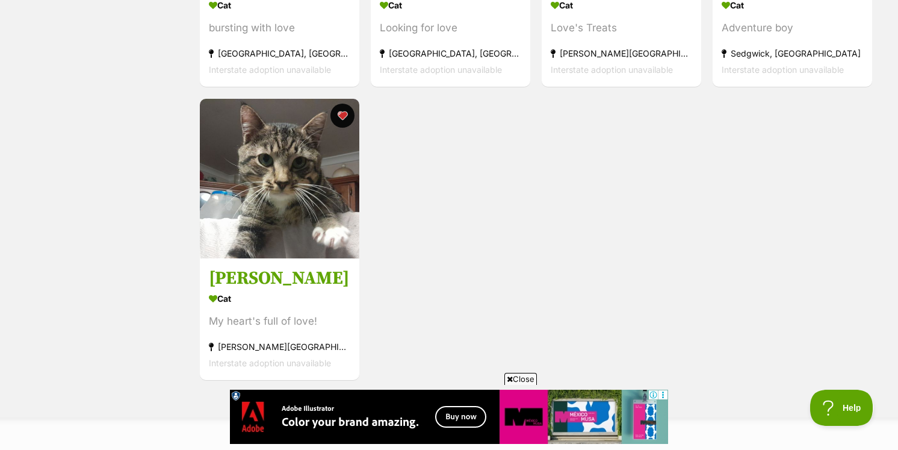
scroll to position [15, 0]
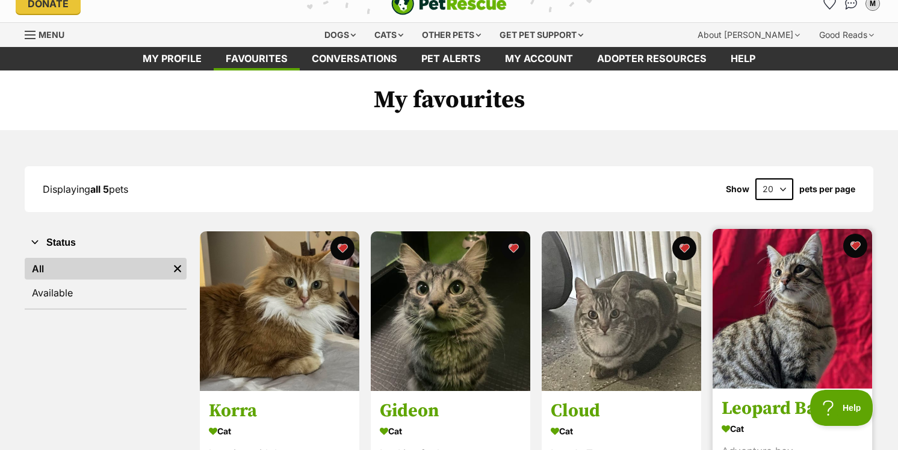
click at [744, 252] on img at bounding box center [793, 309] width 160 height 160
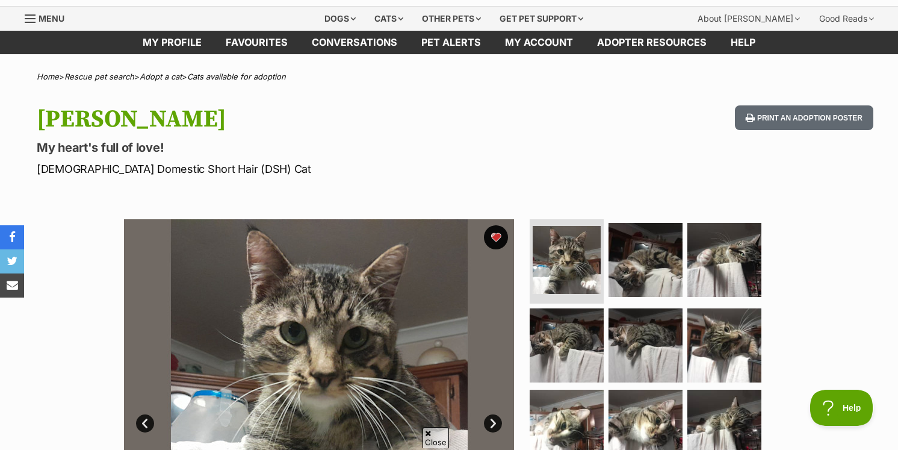
scroll to position [161, 0]
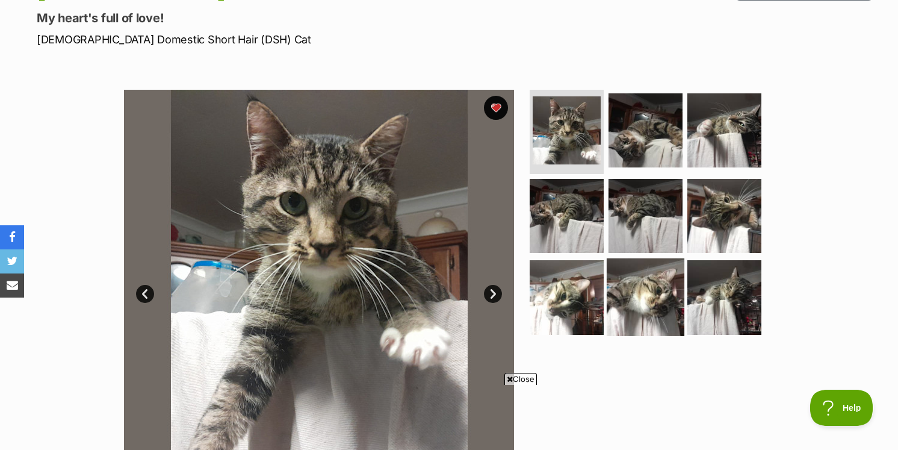
click at [628, 278] on img at bounding box center [646, 297] width 78 height 78
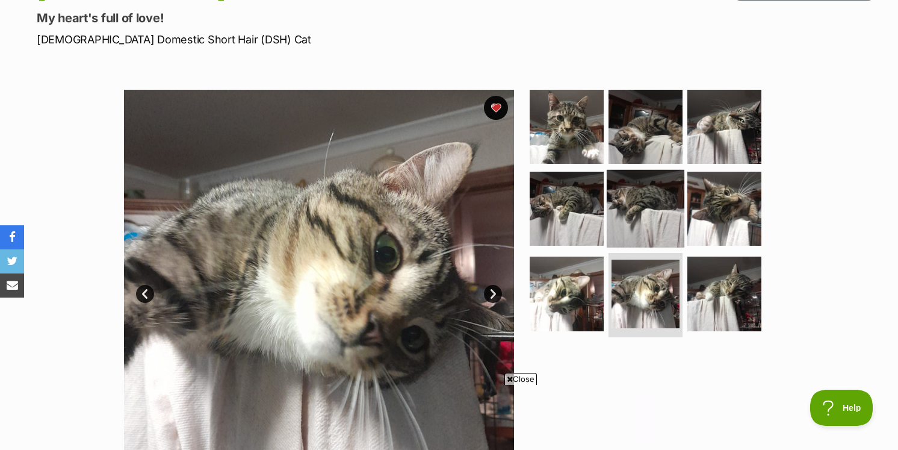
scroll to position [0, 0]
click at [630, 232] on img at bounding box center [646, 208] width 78 height 78
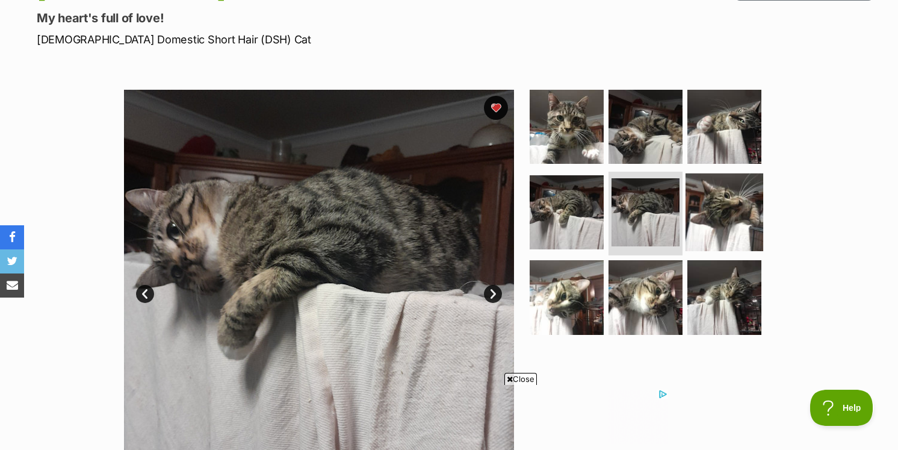
click at [739, 235] on img at bounding box center [725, 212] width 78 height 78
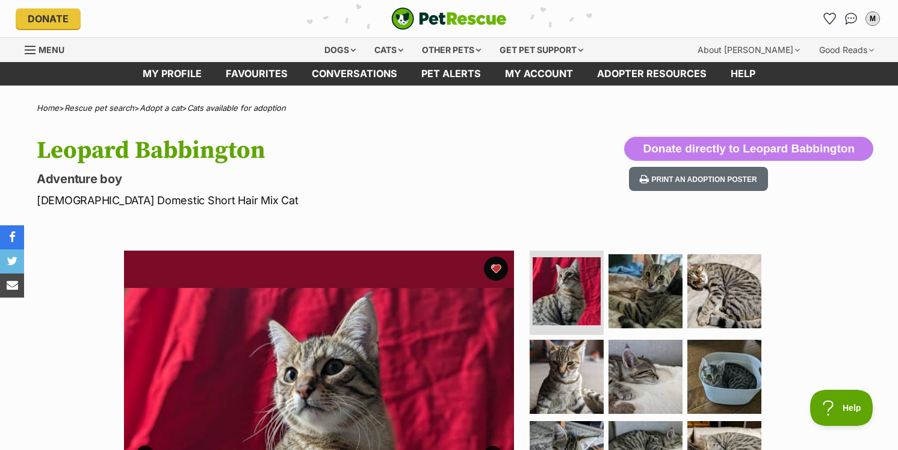
click at [433, 11] on img "PetRescue" at bounding box center [449, 18] width 116 height 23
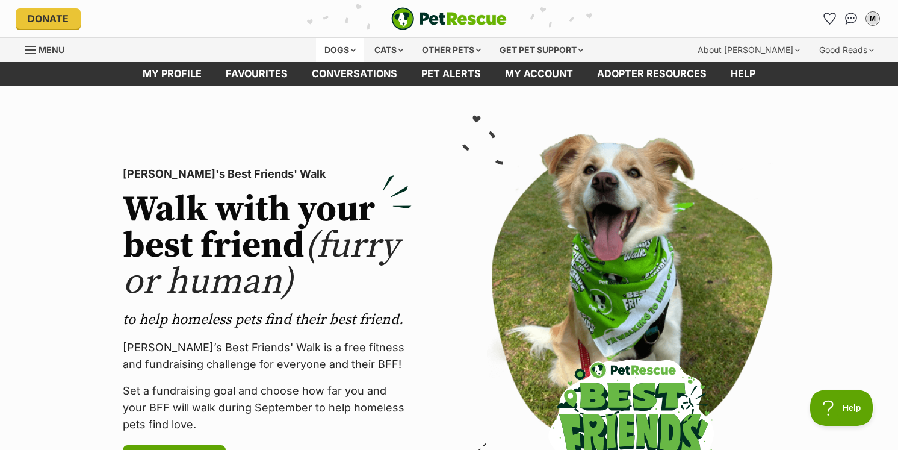
click at [336, 58] on div "Dogs" at bounding box center [340, 50] width 48 height 24
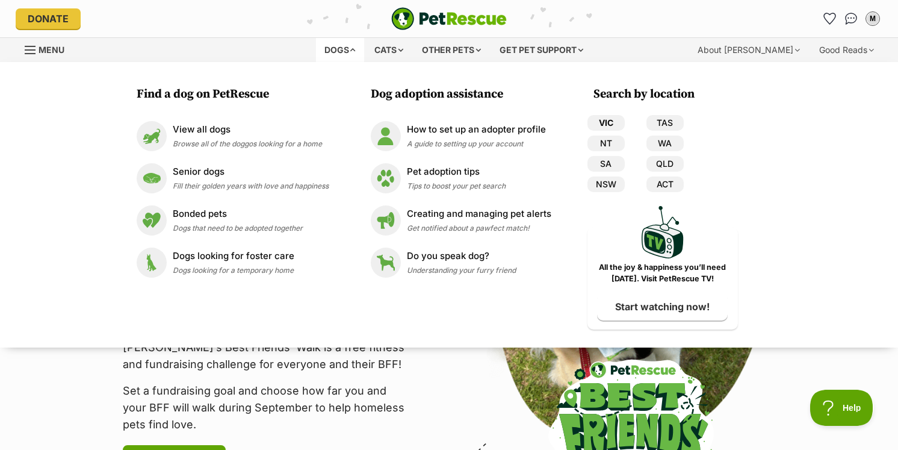
click at [608, 124] on link "VIC" at bounding box center [606, 123] width 37 height 16
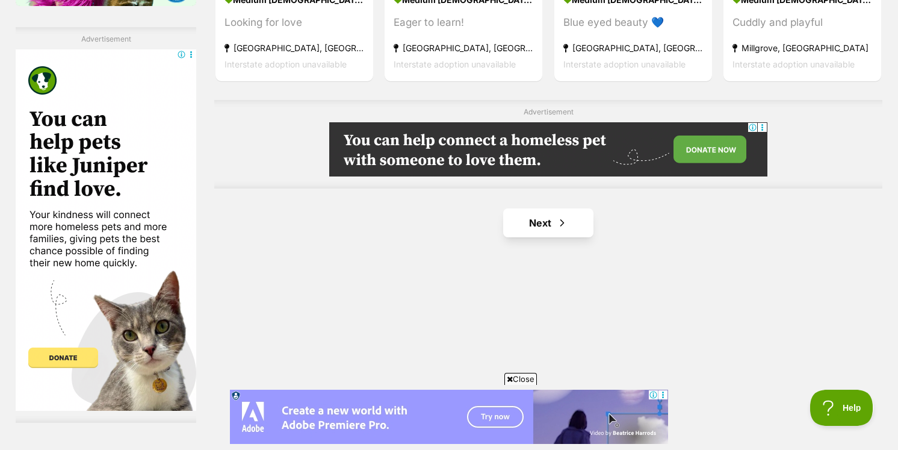
click at [588, 225] on link "Next" at bounding box center [548, 222] width 90 height 29
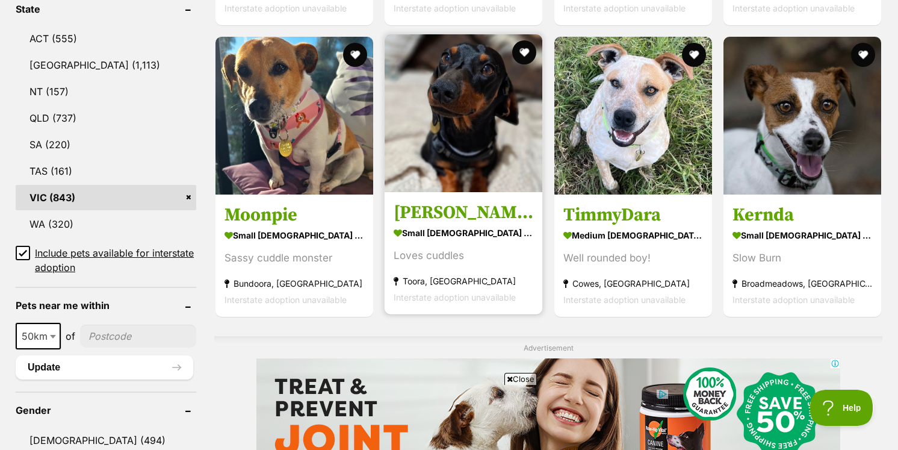
click at [465, 114] on img at bounding box center [464, 113] width 158 height 158
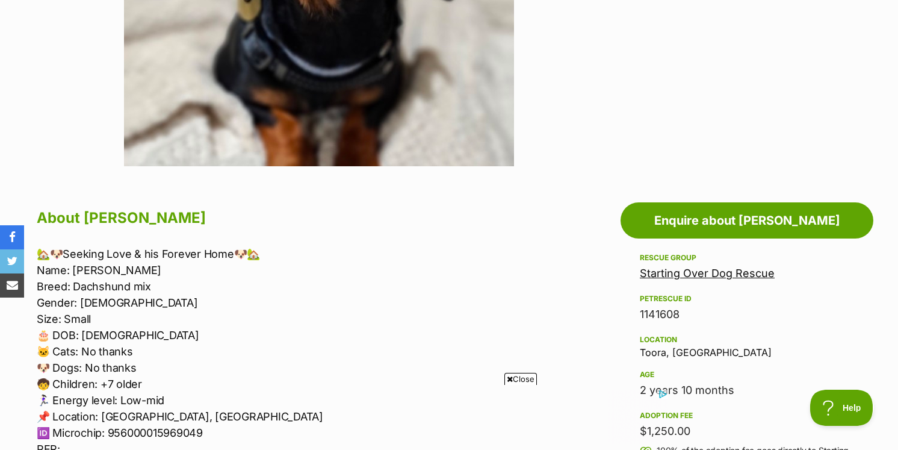
scroll to position [134, 0]
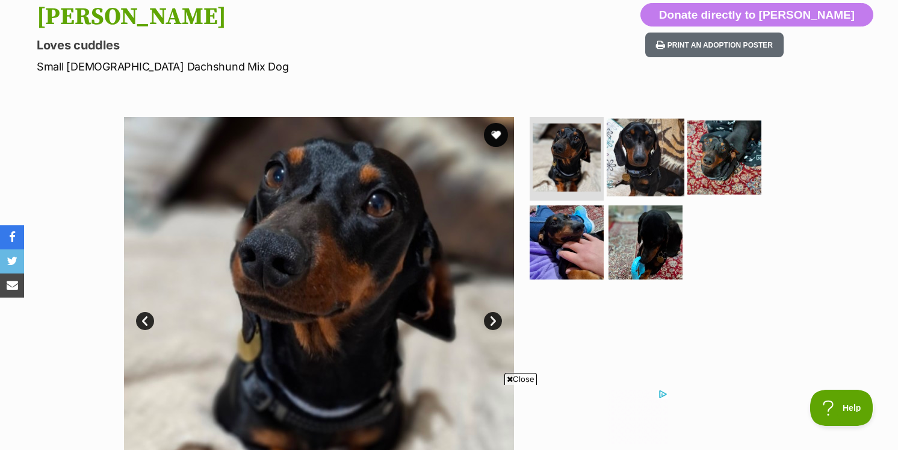
click at [647, 151] on img at bounding box center [646, 157] width 78 height 78
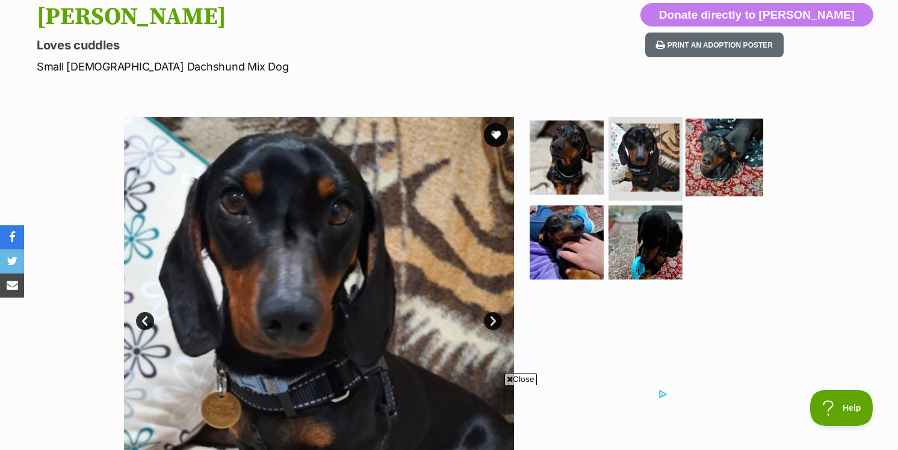
scroll to position [0, 0]
click at [699, 153] on img at bounding box center [725, 157] width 78 height 78
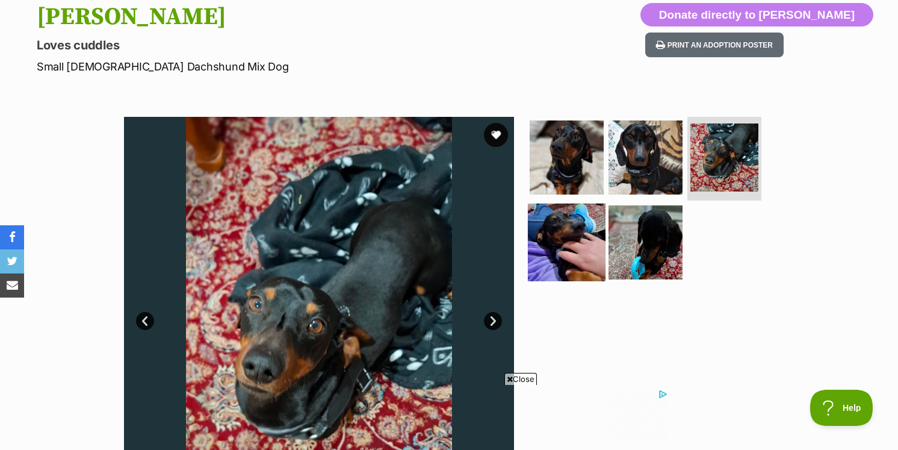
click at [570, 228] on img at bounding box center [567, 243] width 78 height 78
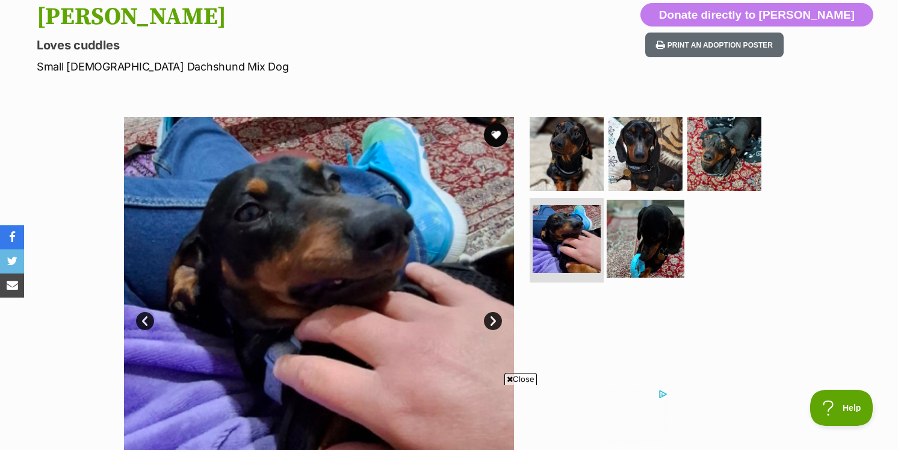
click at [631, 232] on img at bounding box center [646, 239] width 78 height 78
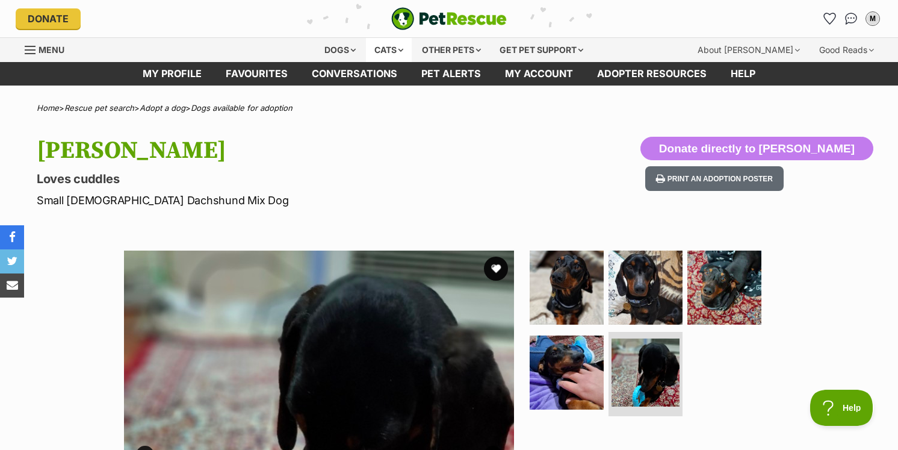
click at [397, 53] on div "Cats" at bounding box center [389, 50] width 46 height 24
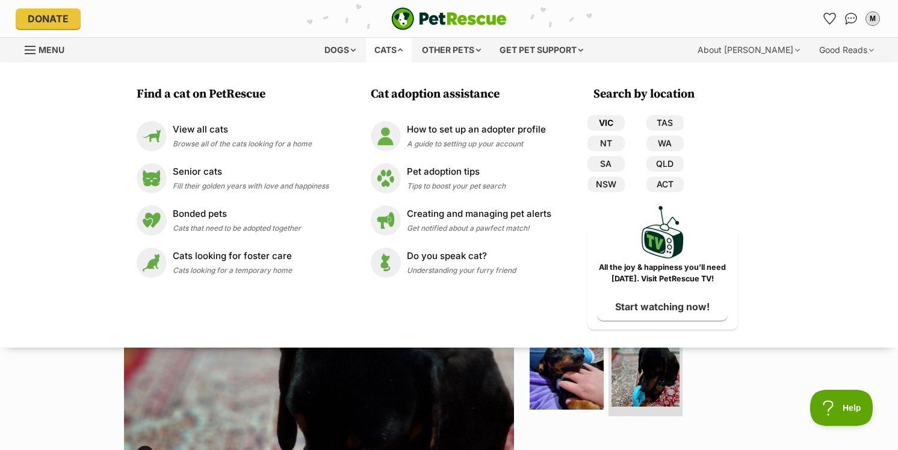
click at [613, 123] on link "VIC" at bounding box center [606, 123] width 37 height 16
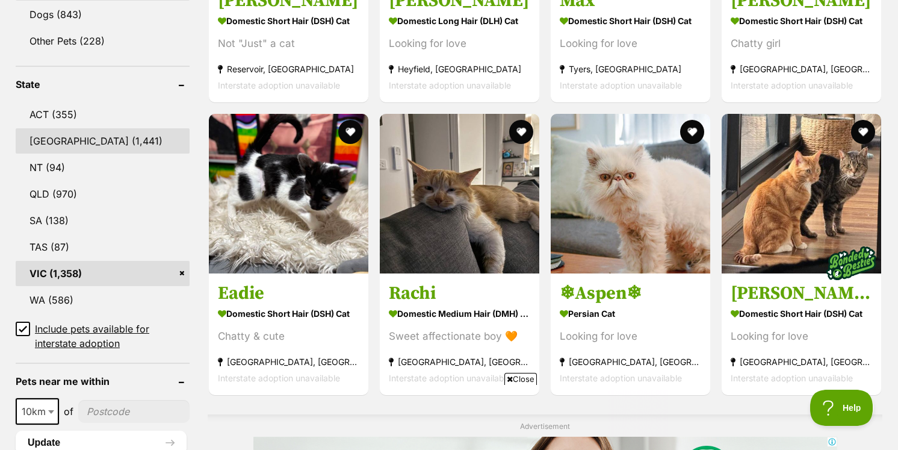
click at [34, 133] on link "[GEOGRAPHIC_DATA] (1,441)" at bounding box center [103, 140] width 174 height 25
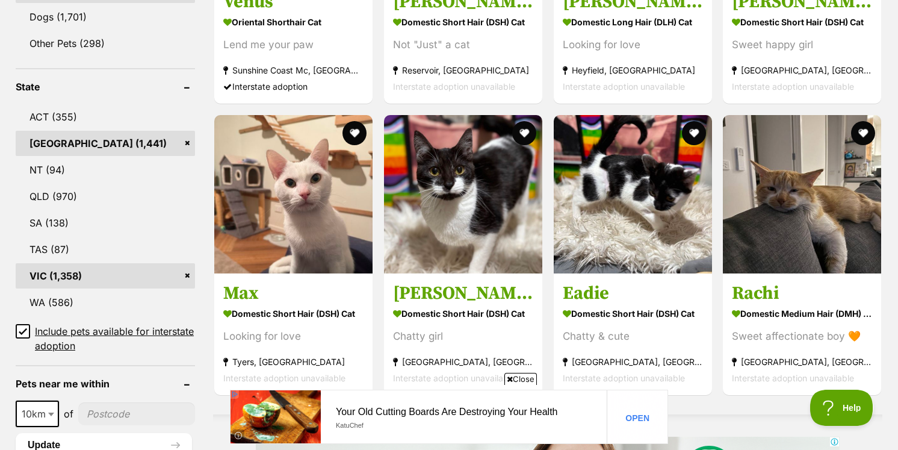
scroll to position [570, 0]
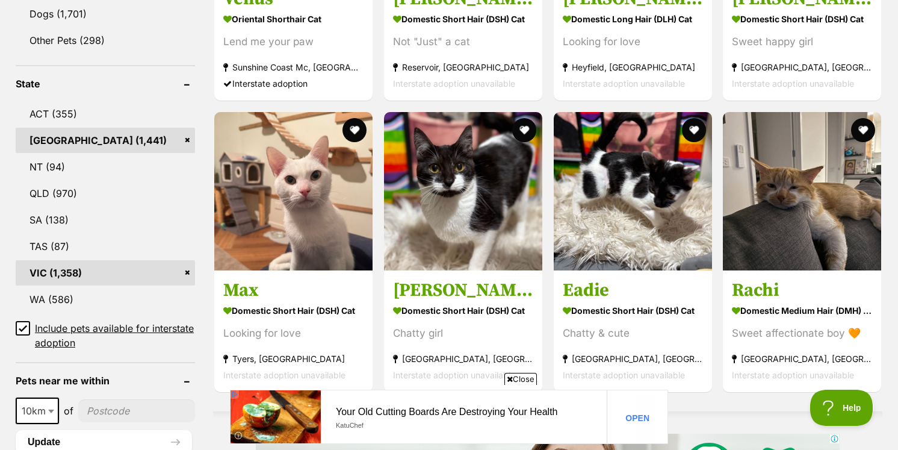
click at [104, 282] on link "VIC (1,358)" at bounding box center [105, 272] width 179 height 25
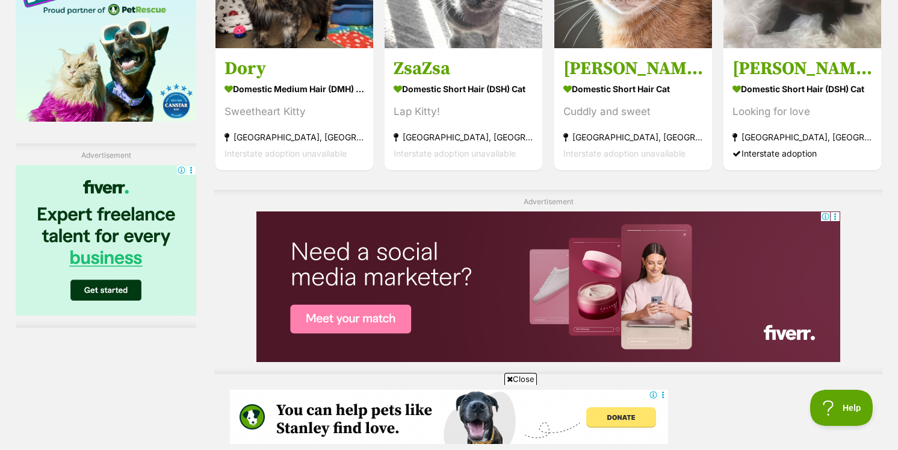
scroll to position [2308, 0]
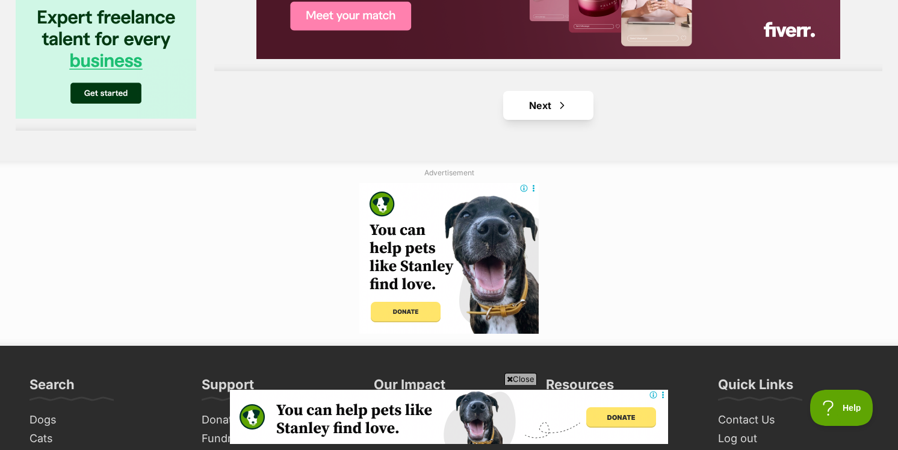
click at [534, 91] on link "Next" at bounding box center [548, 105] width 90 height 29
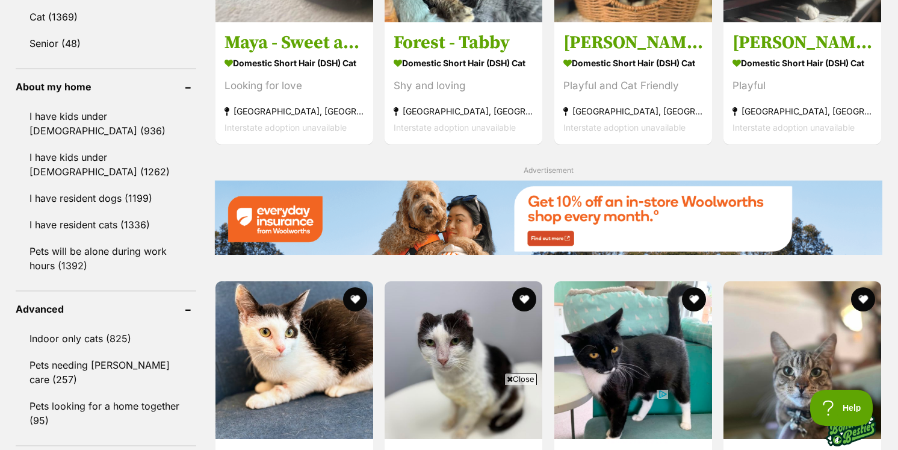
scroll to position [1355, 0]
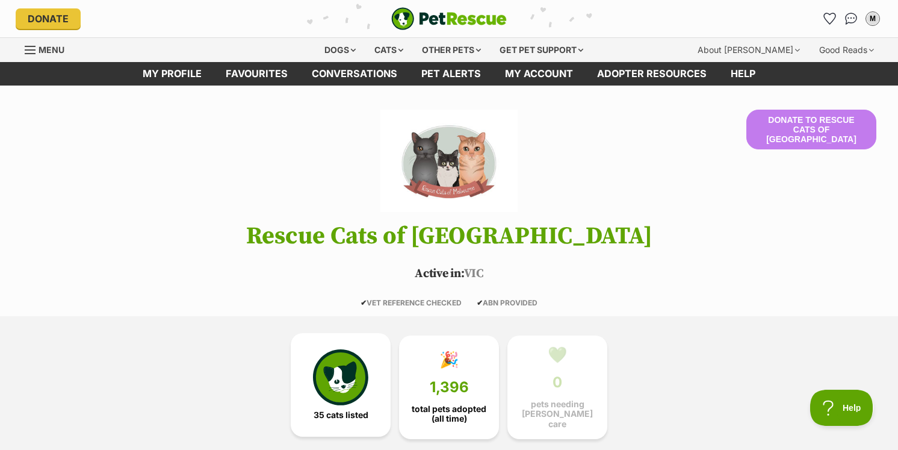
click at [323, 410] on span "35 cats listed" at bounding box center [341, 415] width 55 height 10
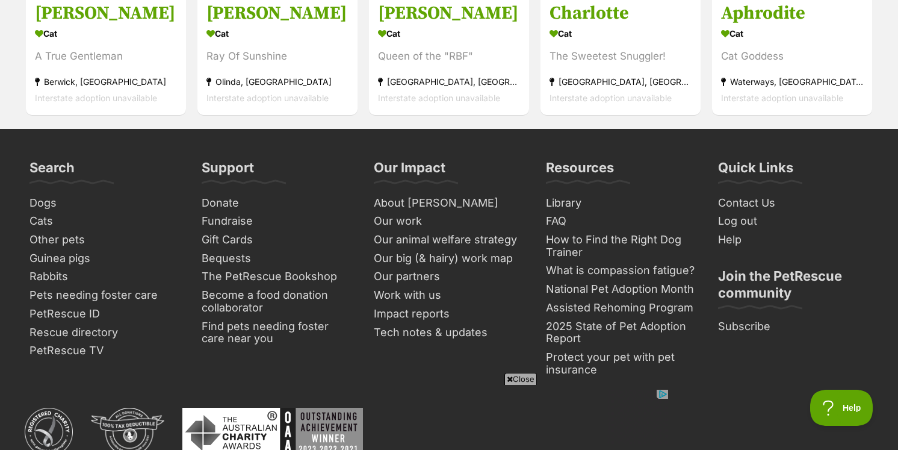
scroll to position [3342, 0]
